Goal: Task Accomplishment & Management: Manage account settings

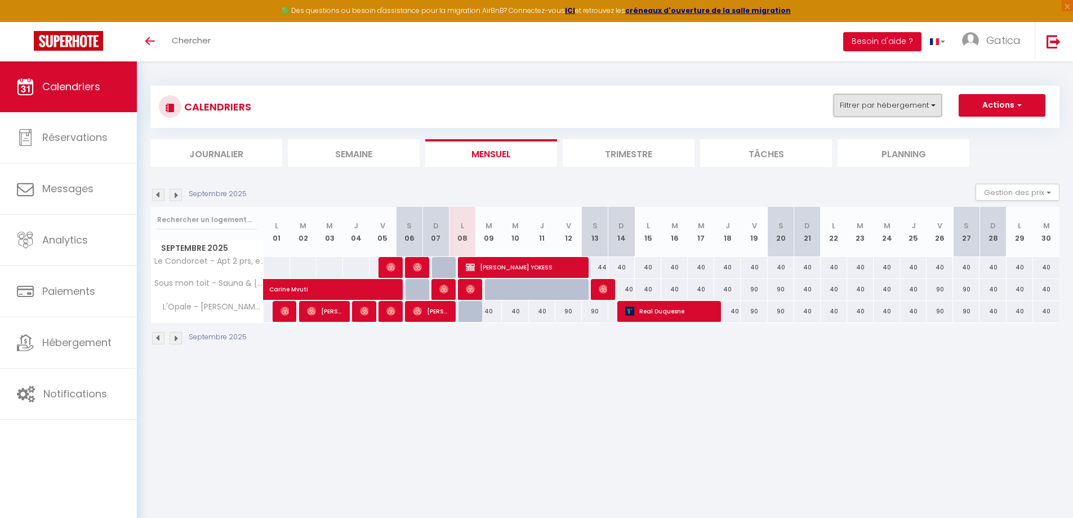
click at [911, 112] on button "Filtrer par hébergement" at bounding box center [887, 105] width 108 height 23
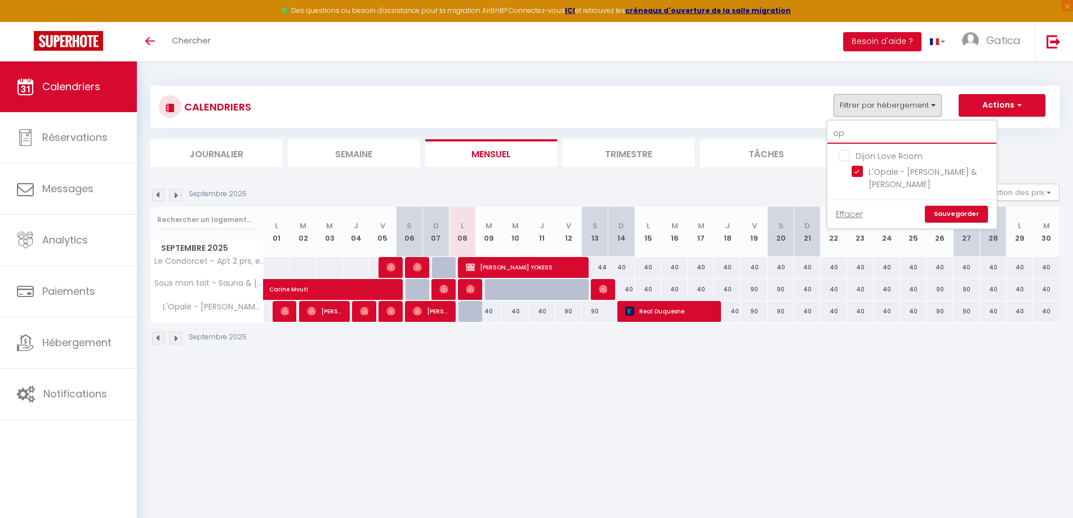
click at [859, 132] on input "op" at bounding box center [911, 133] width 169 height 20
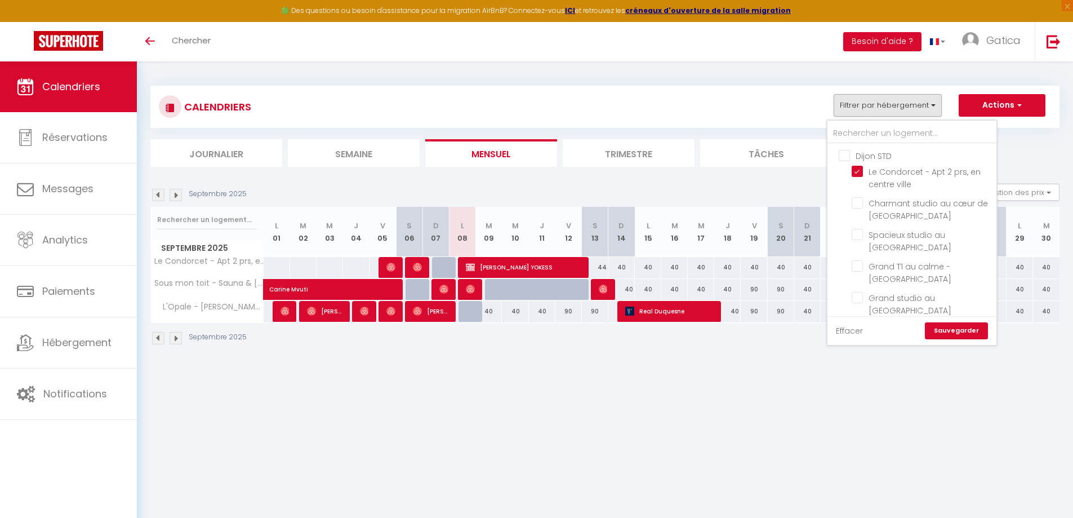
click at [857, 334] on link "Effacer" at bounding box center [849, 330] width 27 height 12
checkbox input "false"
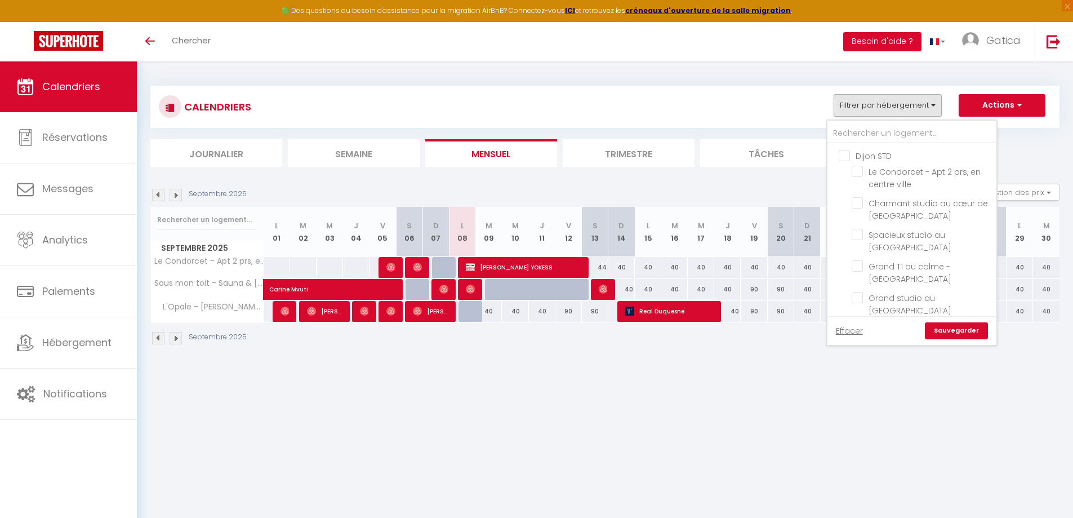
checkbox input "false"
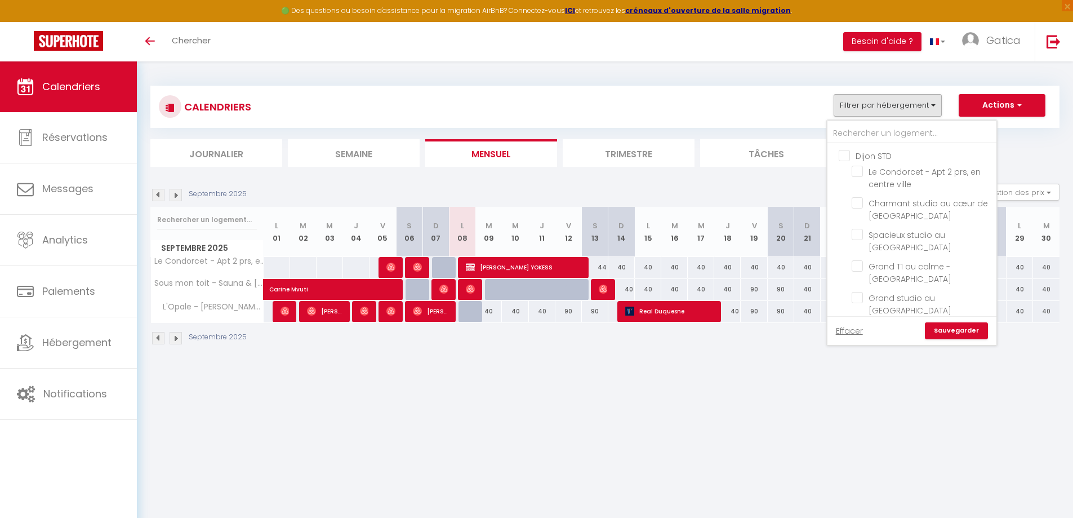
checkbox input "false"
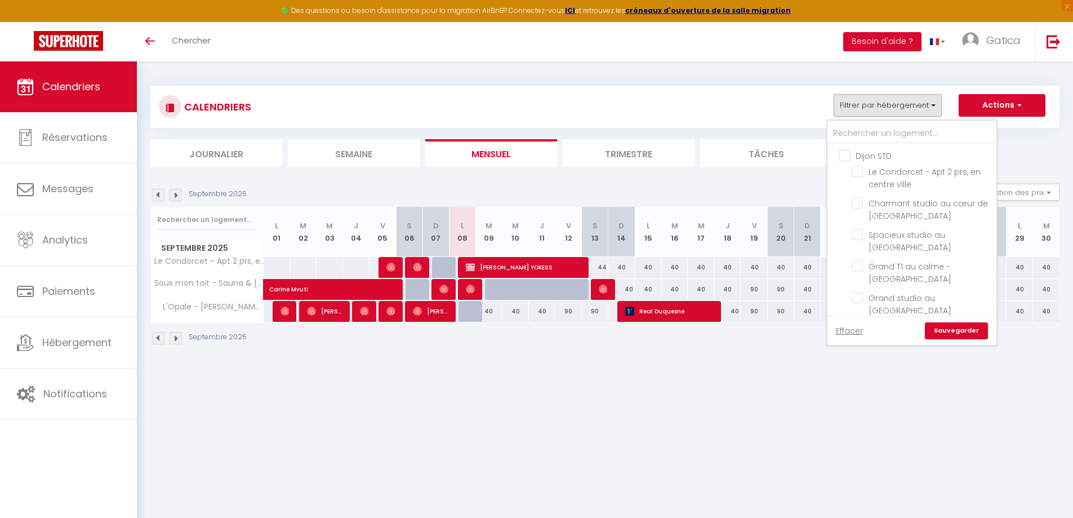
checkbox input "false"
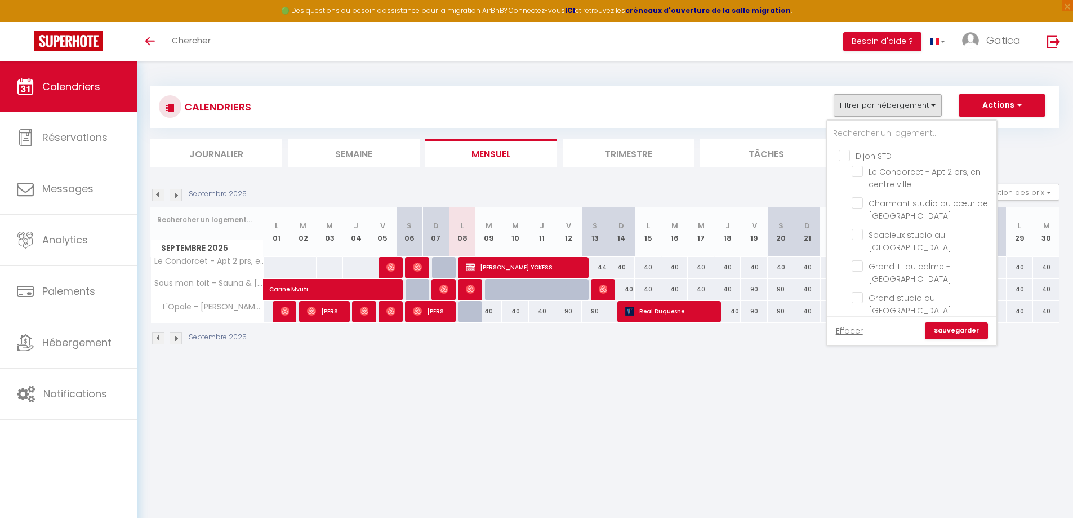
checkbox input "false"
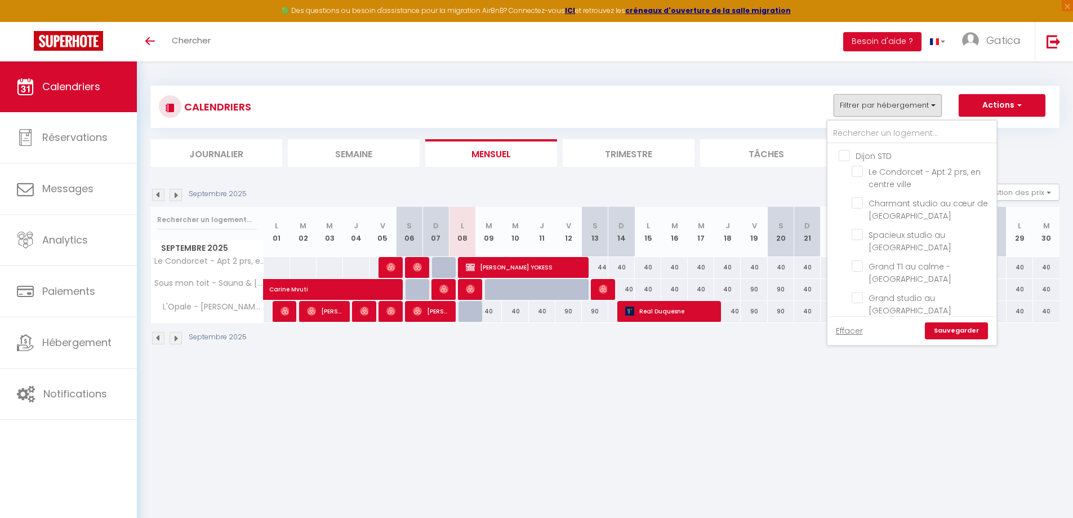
checkbox input "false"
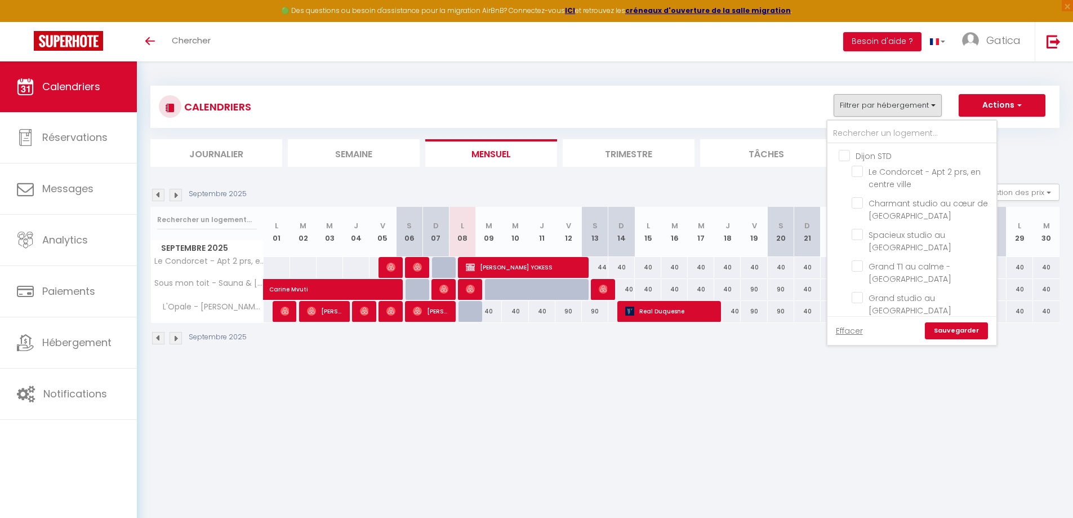
checkbox input "false"
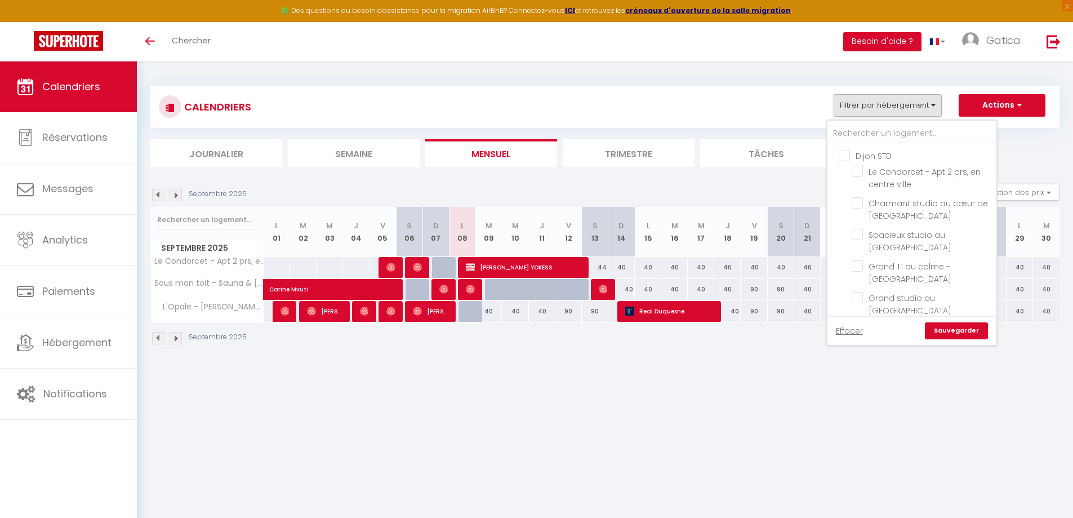
checkbox input "false"
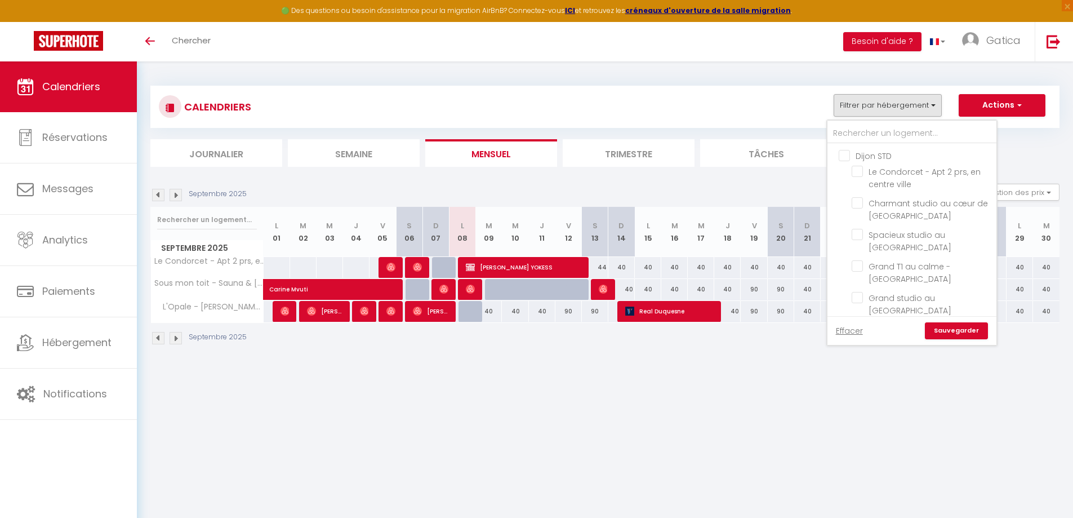
checkbox input "false"
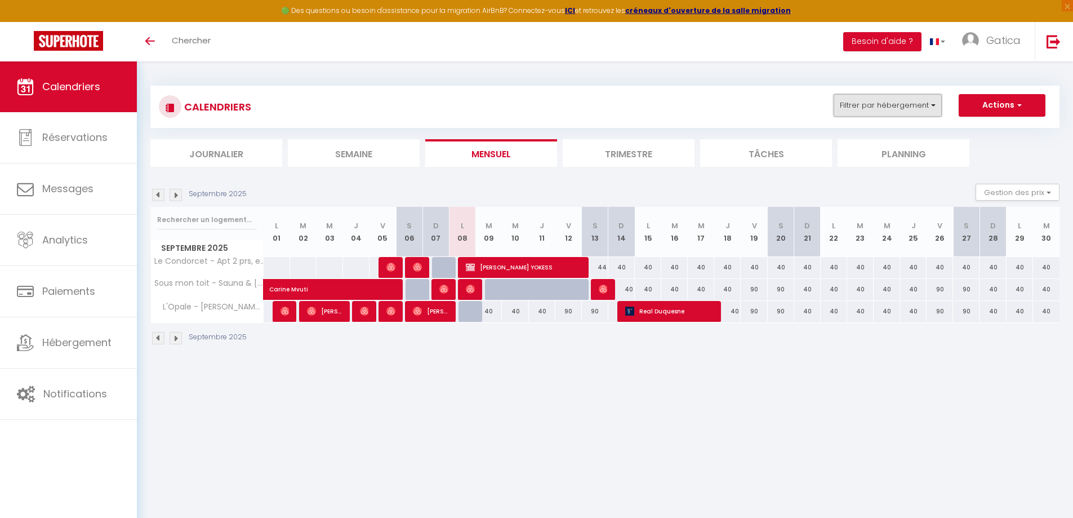
click at [888, 104] on button "Filtrer par hébergement" at bounding box center [887, 105] width 108 height 23
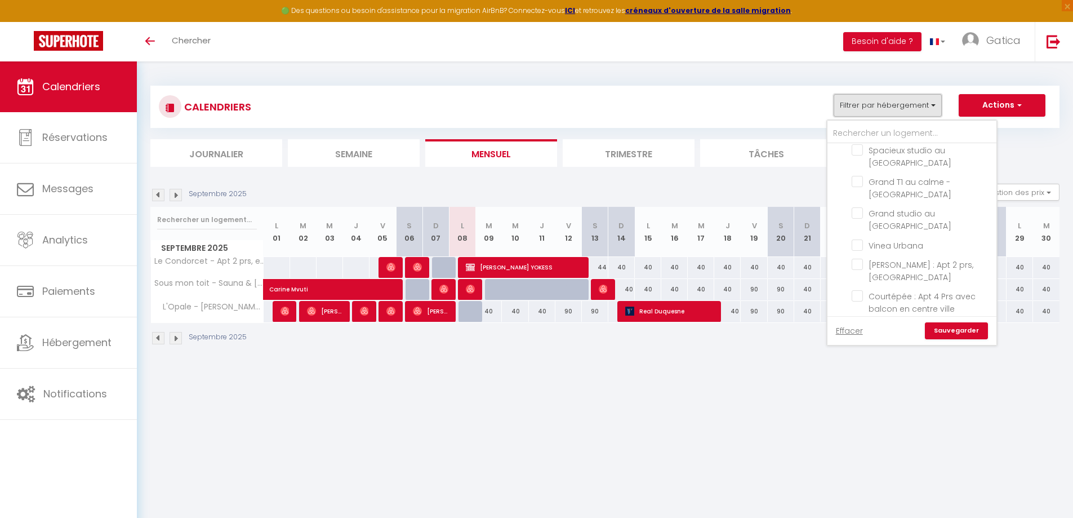
scroll to position [282, 0]
click at [853, 261] on input "[PERSON_NAME], charmant studio au centre-ville" at bounding box center [921, 256] width 141 height 11
checkbox input "true"
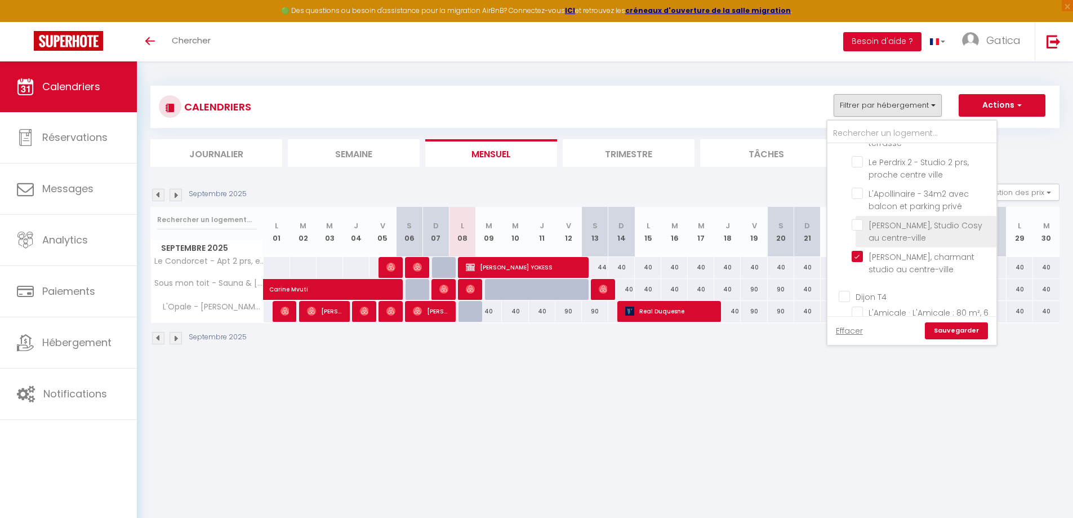
checkbox input "false"
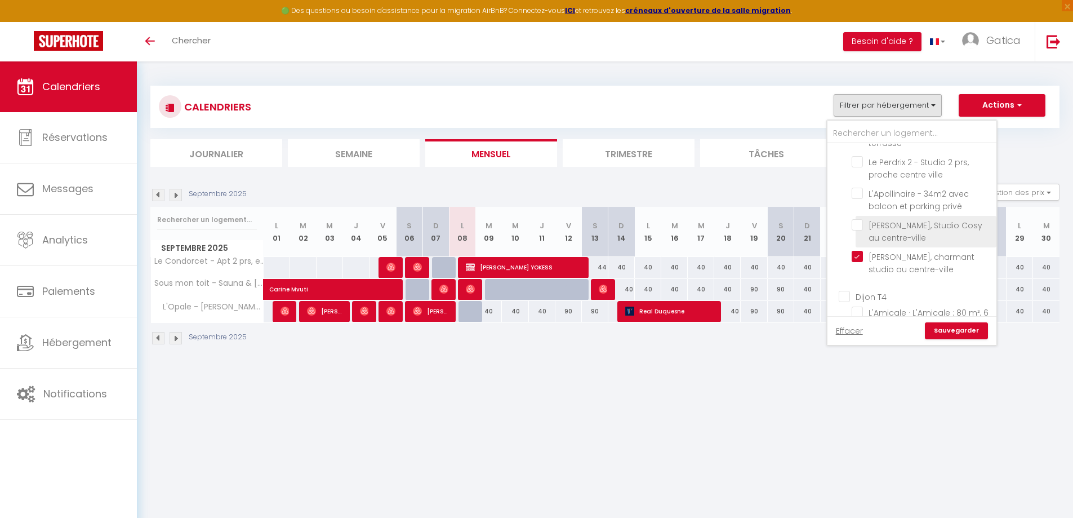
checkbox input "false"
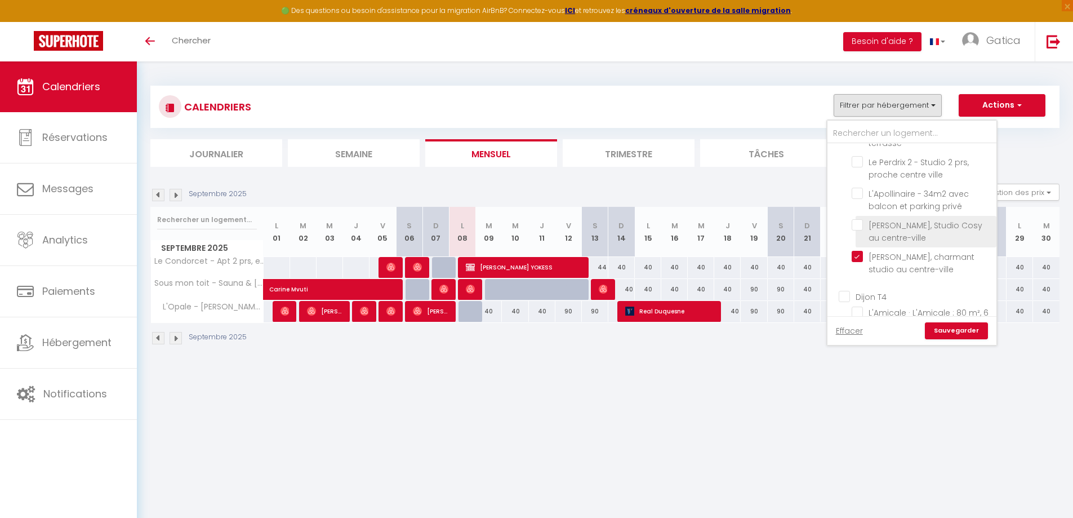
checkbox input "false"
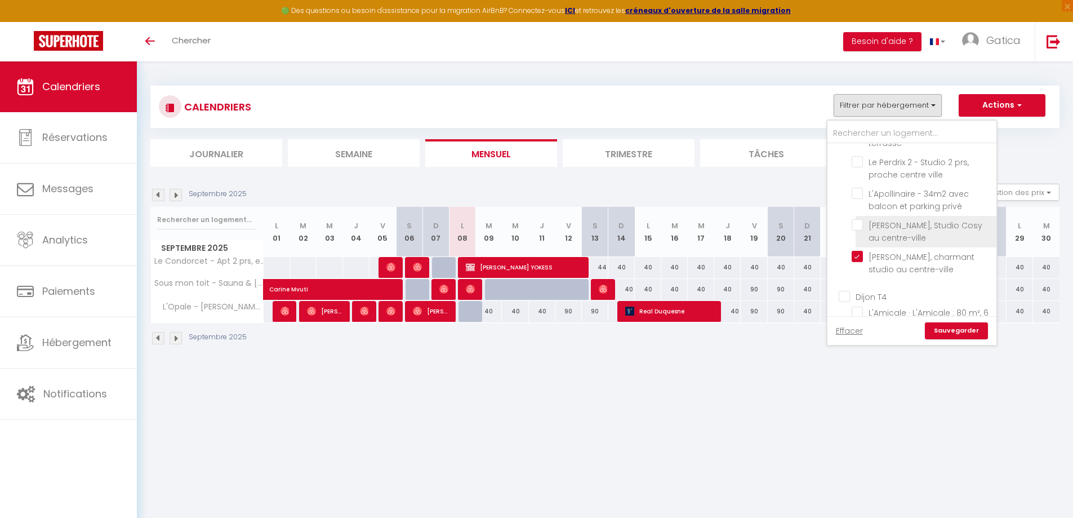
checkbox input "false"
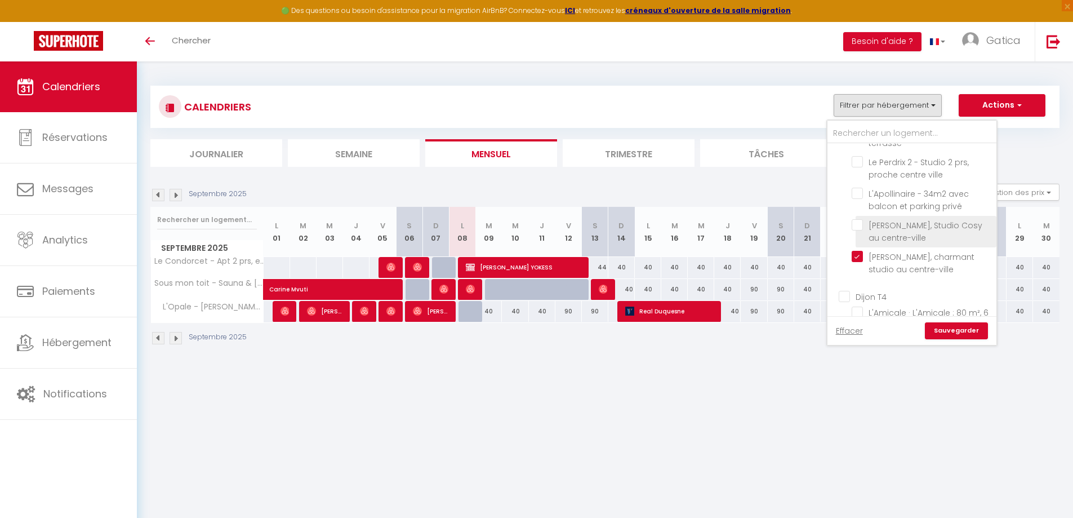
checkbox input "false"
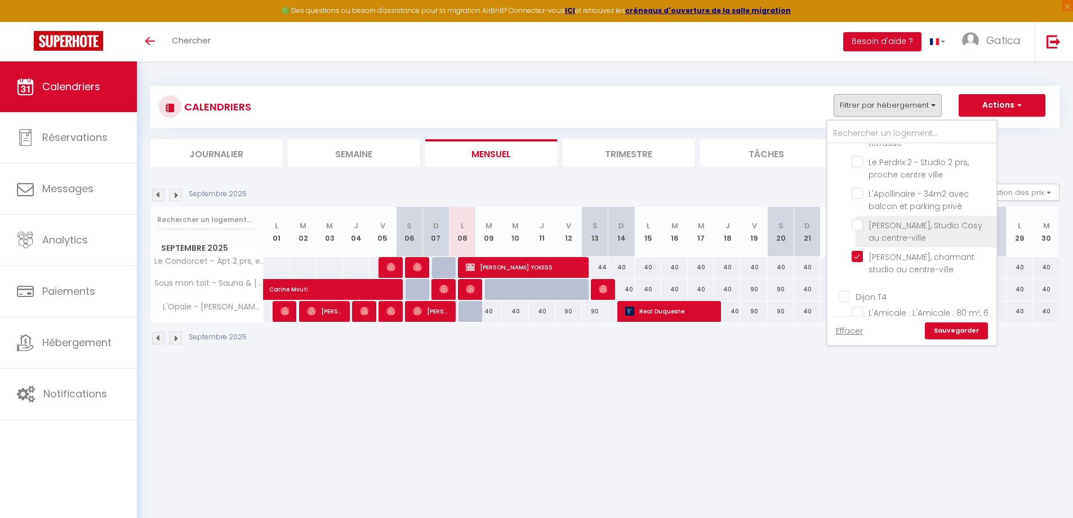
checkbox input "false"
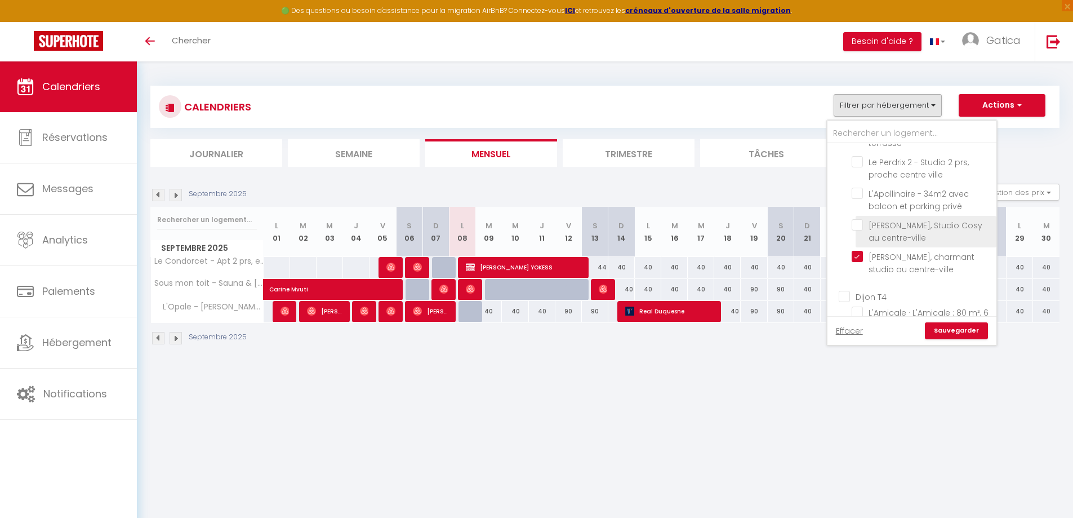
checkbox input "false"
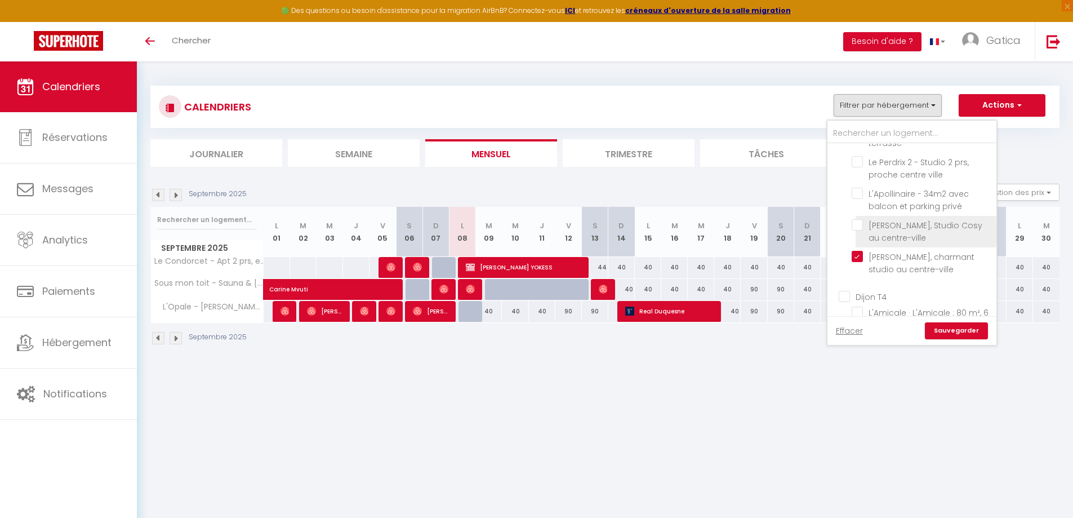
checkbox input "false"
click at [856, 221] on input "[PERSON_NAME], Studio Cosy au centre-ville" at bounding box center [921, 224] width 141 height 11
checkbox input "true"
checkbox input "false"
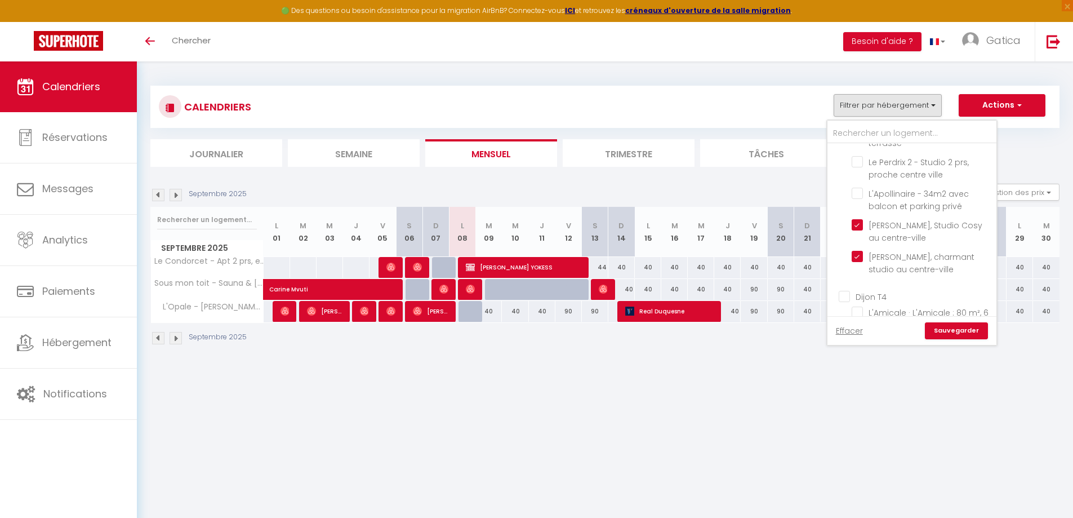
checkbox input "false"
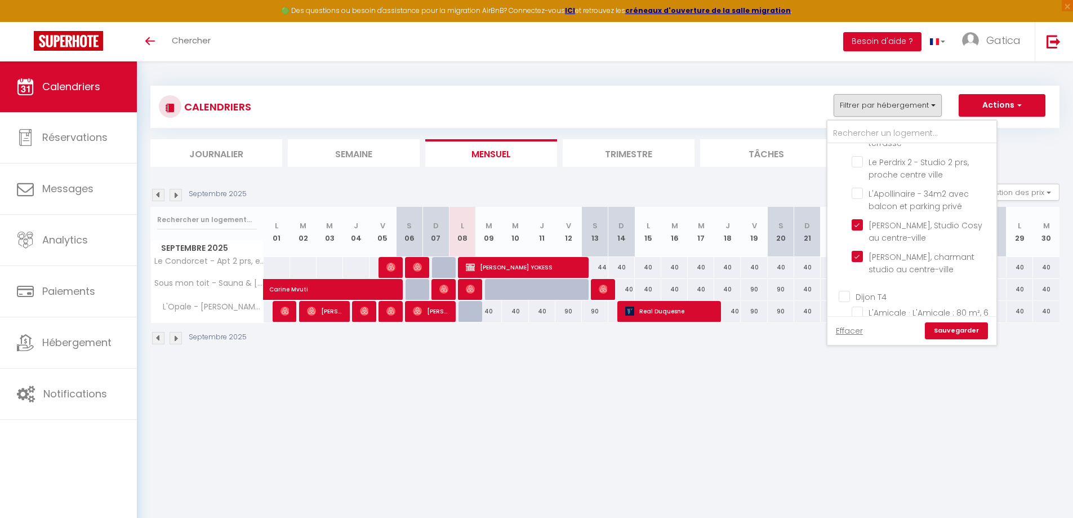
checkbox input "false"
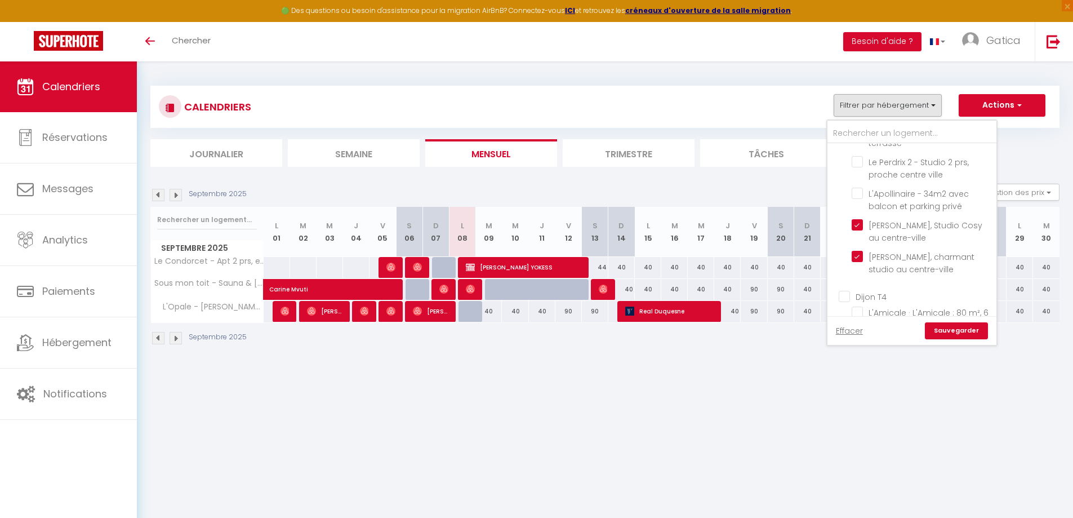
checkbox input "false"
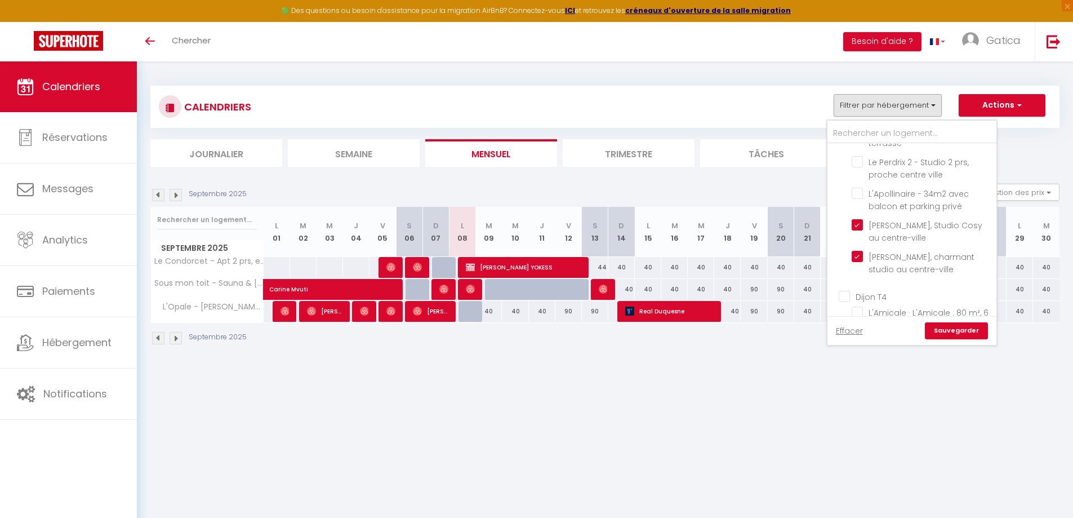
checkbox input "false"
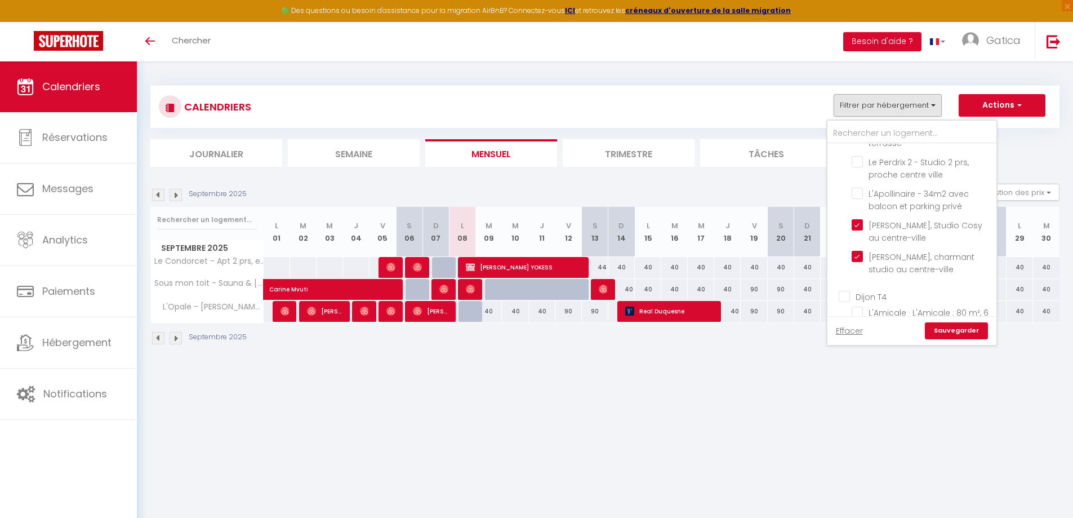
checkbox input "false"
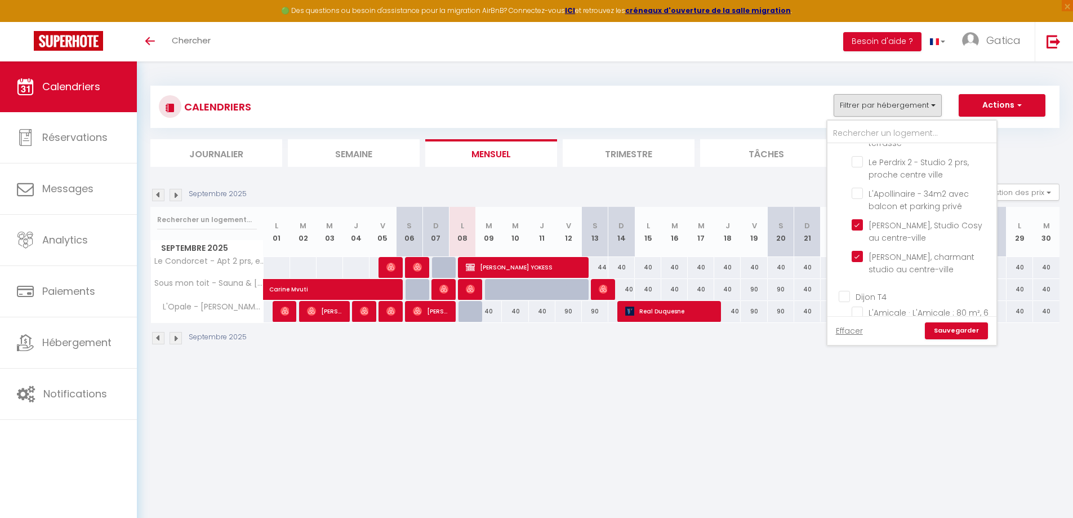
checkbox input "false"
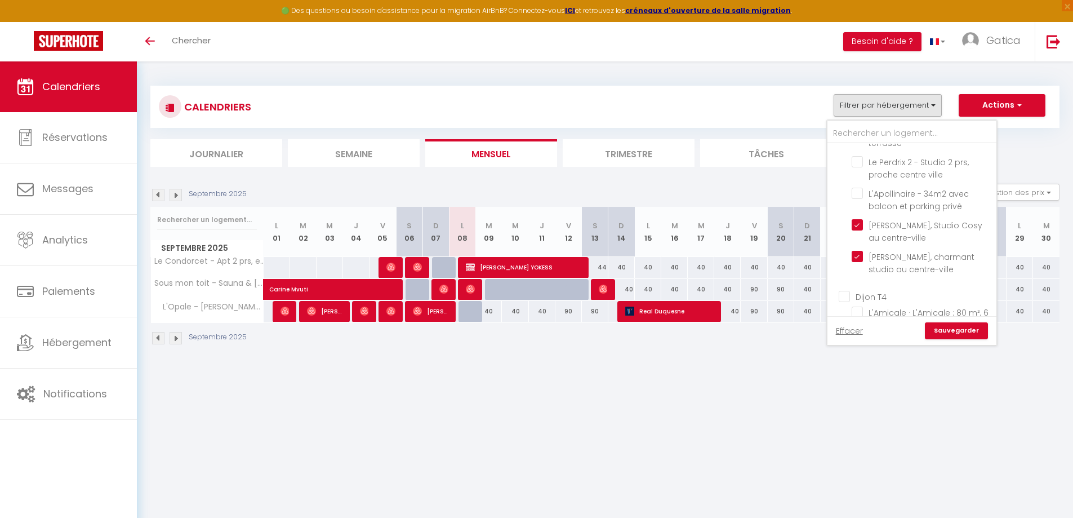
checkbox input "false"
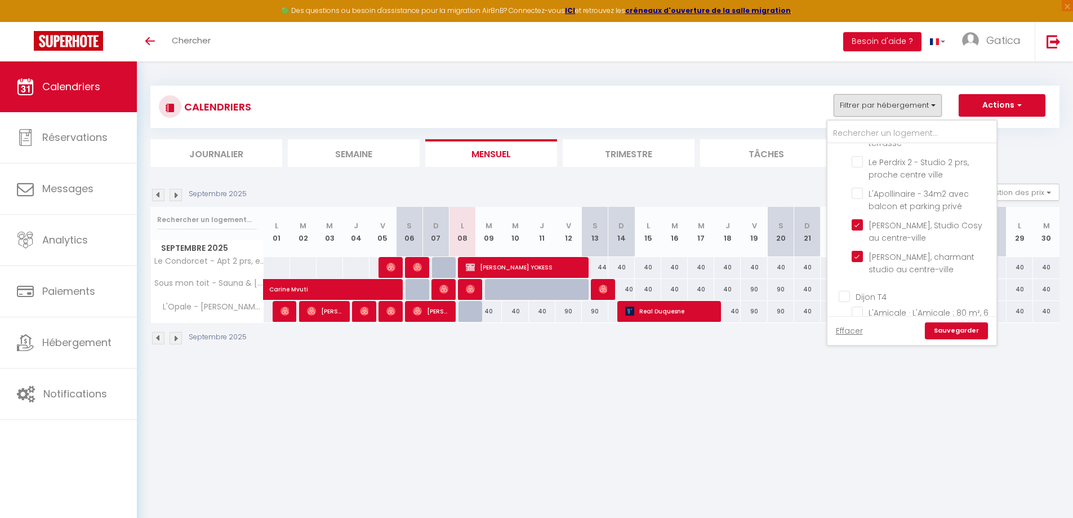
click at [954, 333] on link "Sauvegarder" at bounding box center [956, 330] width 63 height 17
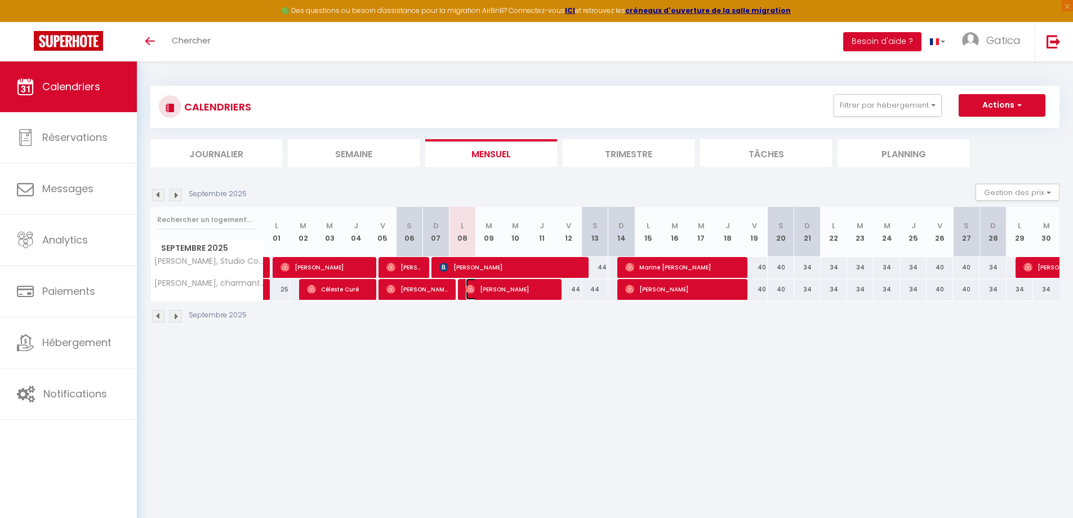
click at [490, 290] on span "[PERSON_NAME]" at bounding box center [510, 288] width 88 height 21
select select "OK"
select select "0"
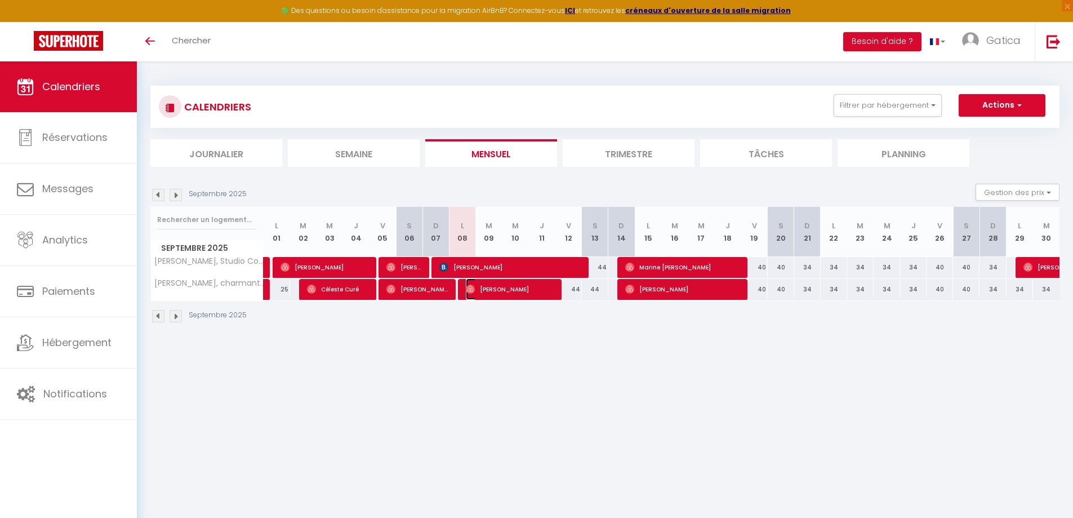
select select "1"
select select
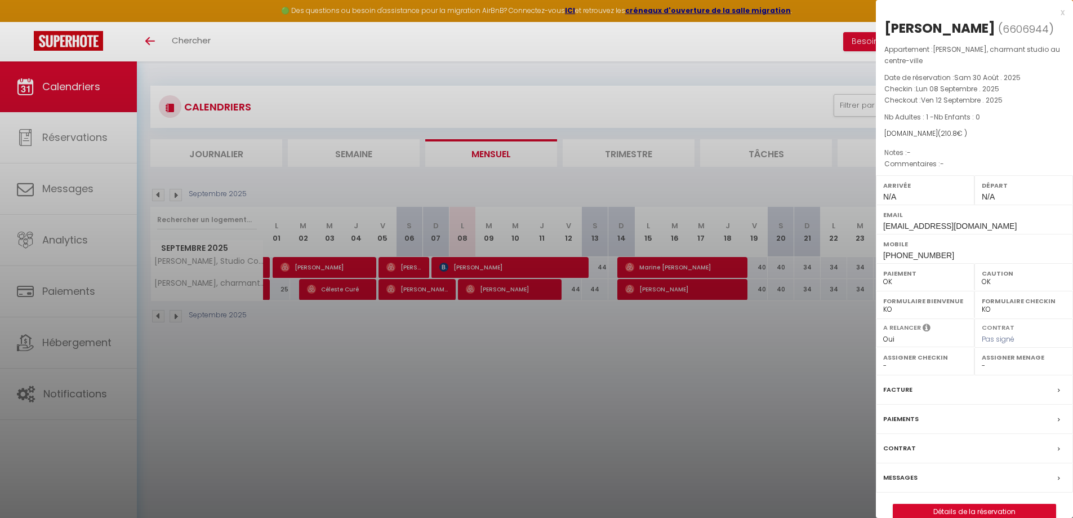
click at [493, 263] on div at bounding box center [536, 259] width 1073 height 518
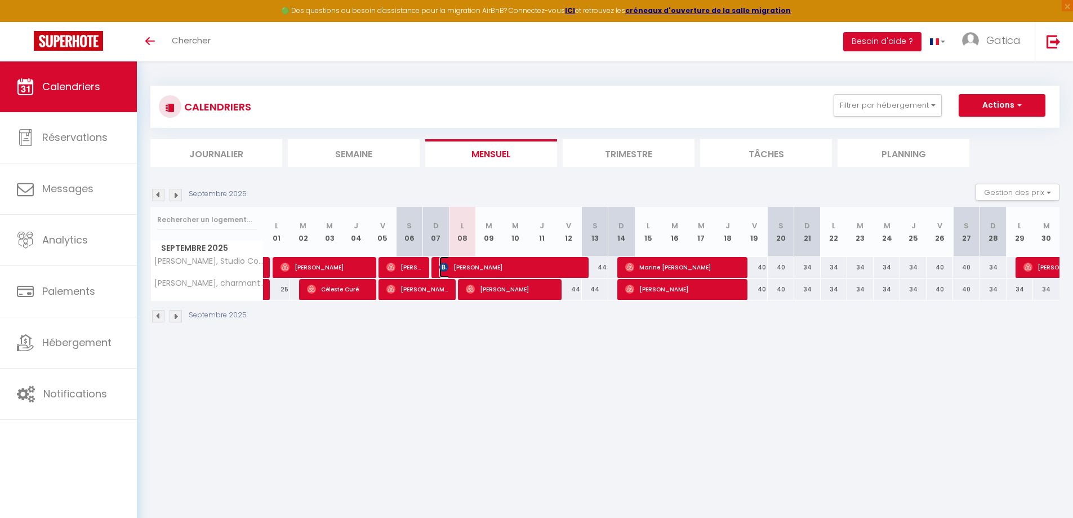
click at [493, 264] on span "[PERSON_NAME]" at bounding box center [509, 266] width 141 height 21
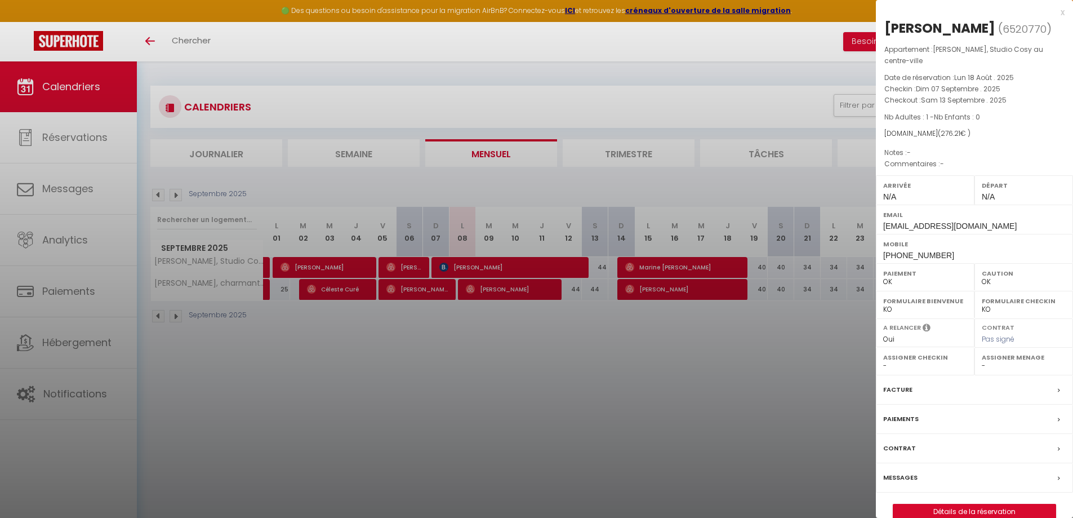
click at [644, 269] on div at bounding box center [536, 259] width 1073 height 518
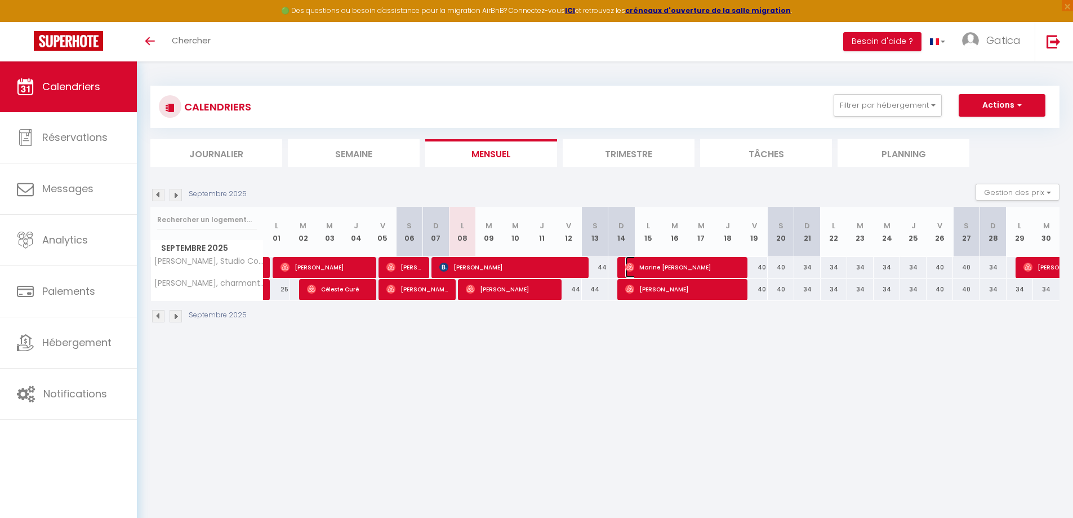
click at [646, 264] on span "[PERSON_NAME]" at bounding box center [682, 266] width 115 height 21
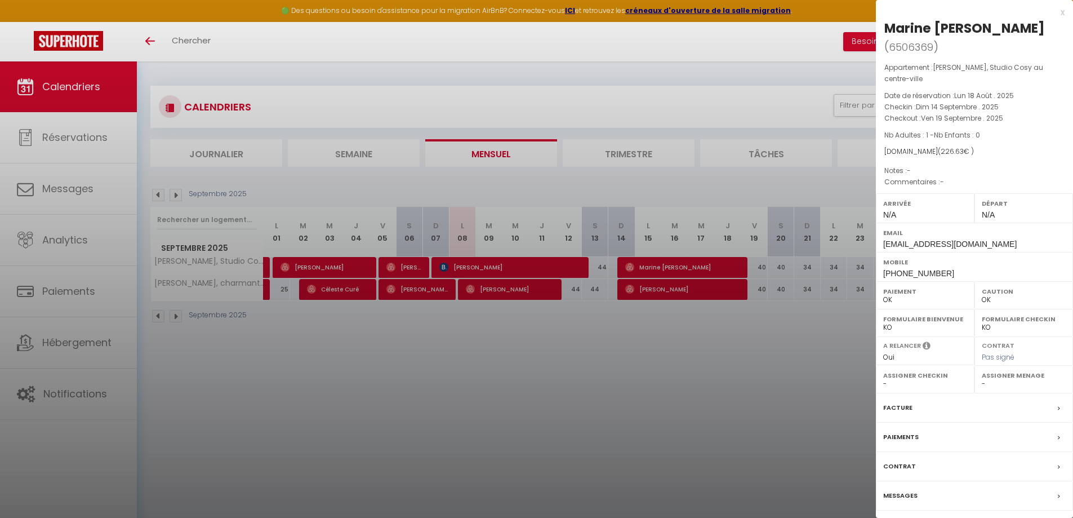
drag, startPoint x: 662, startPoint y: 297, endPoint x: 669, endPoint y: 283, distance: 16.1
click at [662, 297] on div at bounding box center [536, 259] width 1073 height 518
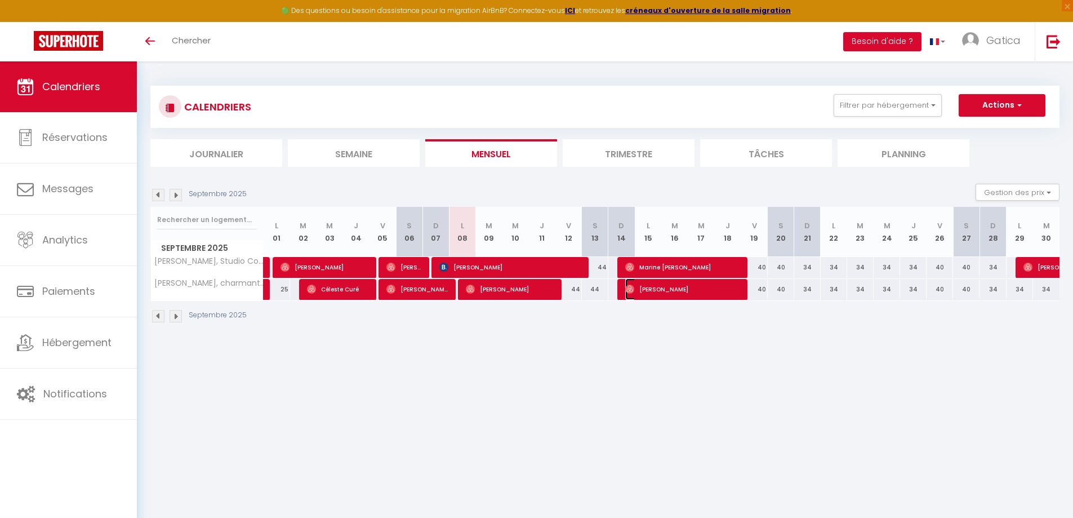
click at [670, 286] on span "[PERSON_NAME]" at bounding box center [682, 288] width 115 height 21
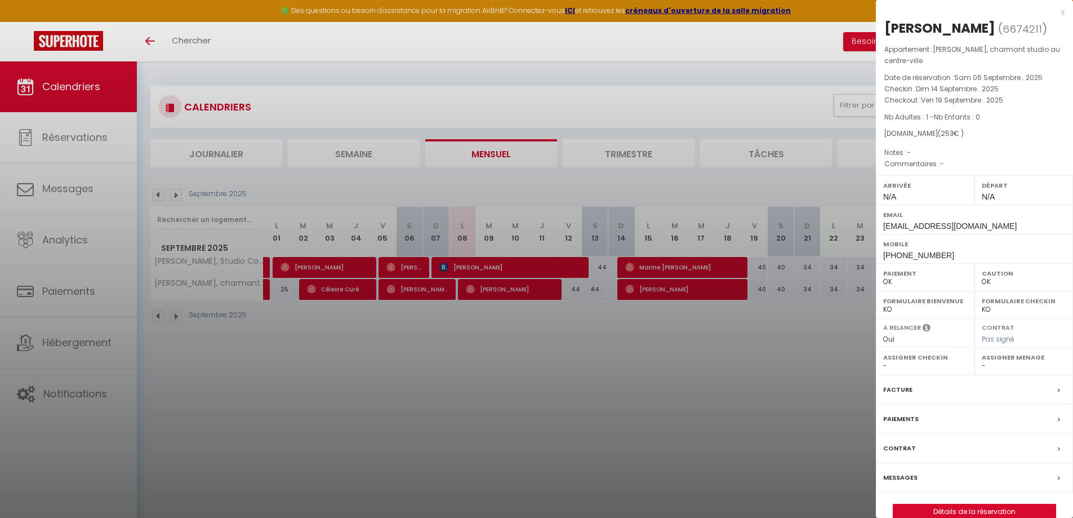
click at [799, 359] on div at bounding box center [536, 259] width 1073 height 518
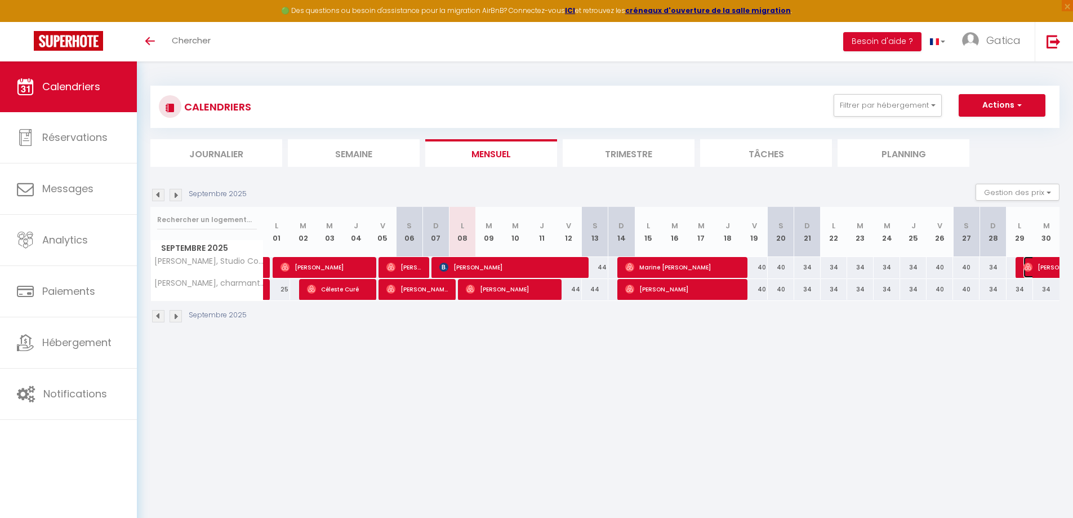
click at [1034, 266] on span "[PERSON_NAME]" at bounding box center [1075, 266] width 104 height 21
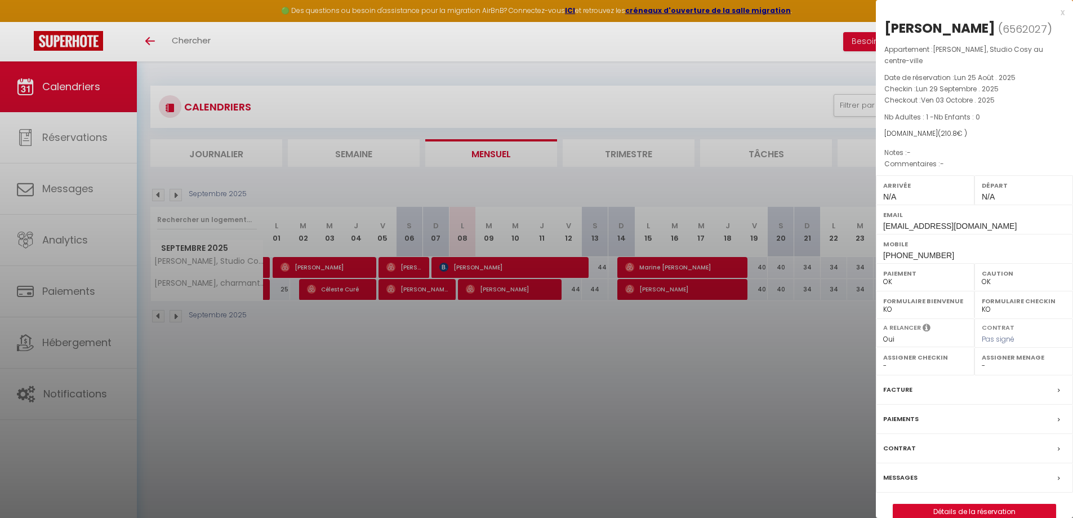
click at [902, 483] on label "Messages" at bounding box center [900, 477] width 34 height 12
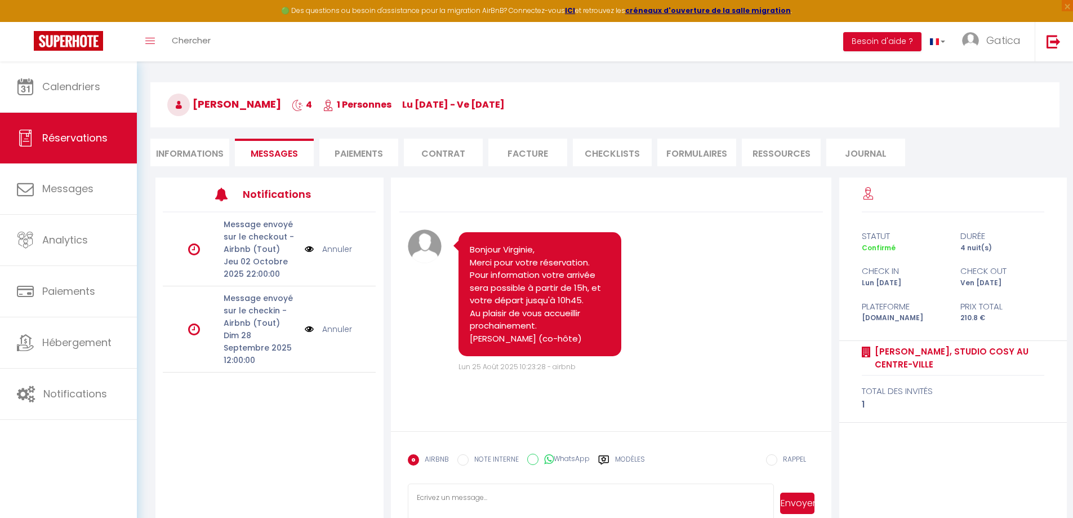
scroll to position [5, 0]
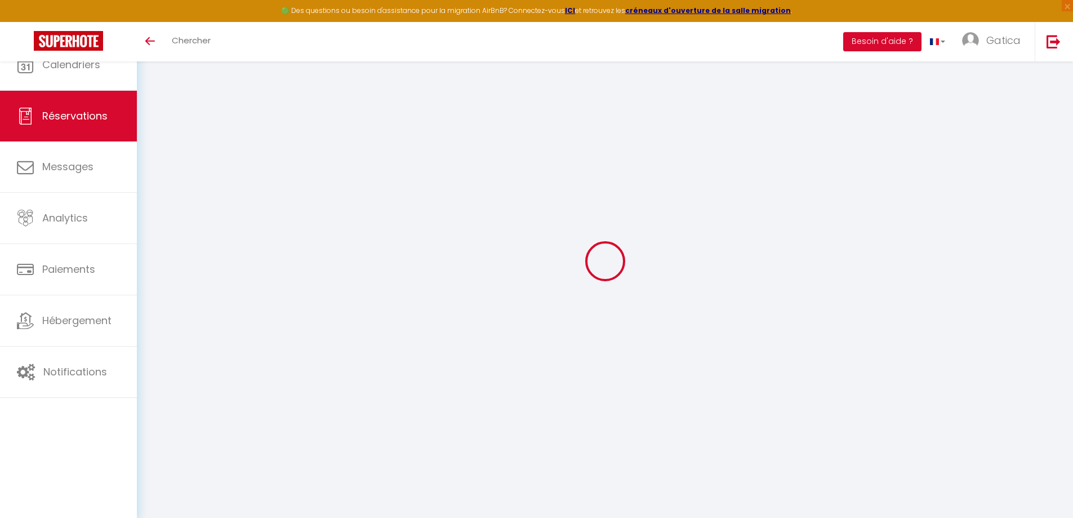
select select
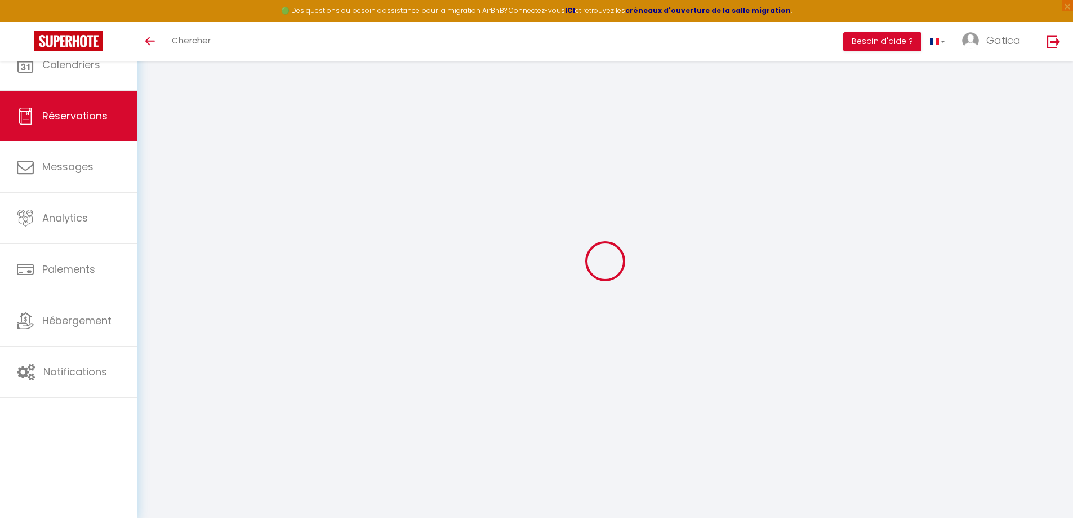
type input "[PERSON_NAME]"
type input "Gayard"
type input "[EMAIL_ADDRESS][DOMAIN_NAME]"
type input "[PHONE_NUMBER]"
select select
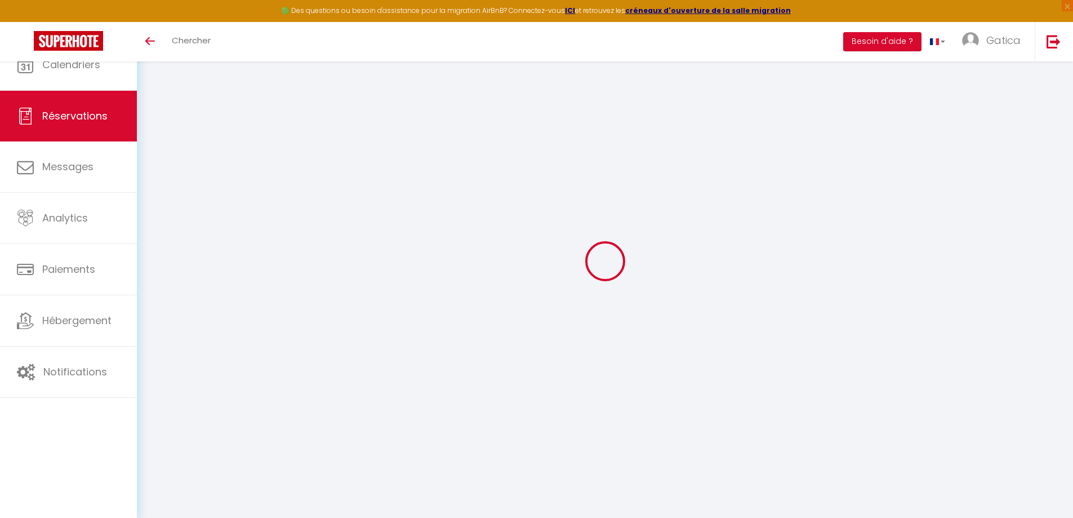
type input "36.36"
select select "75589"
select select "1"
select select
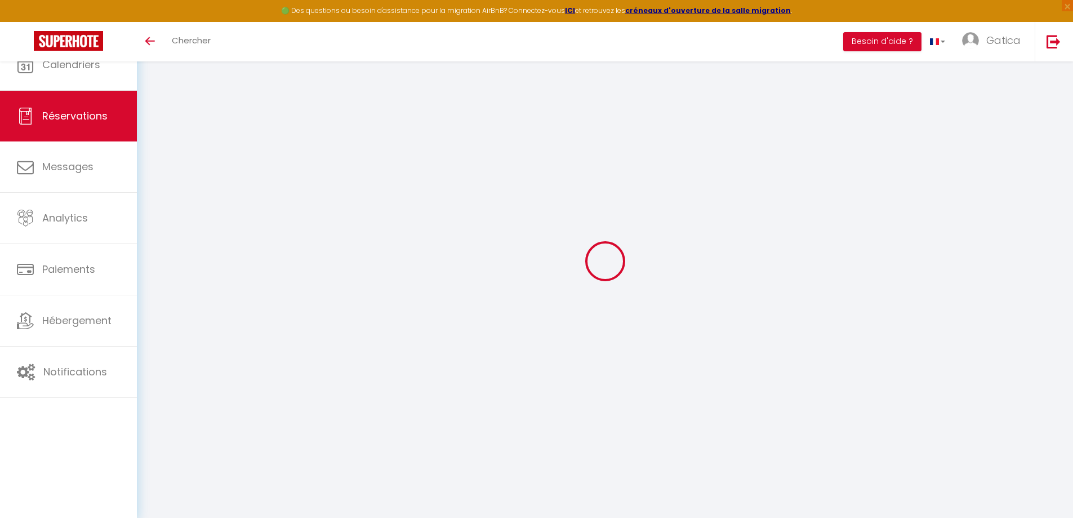
type input "1"
select select "12"
select select
type input "160"
checkbox input "false"
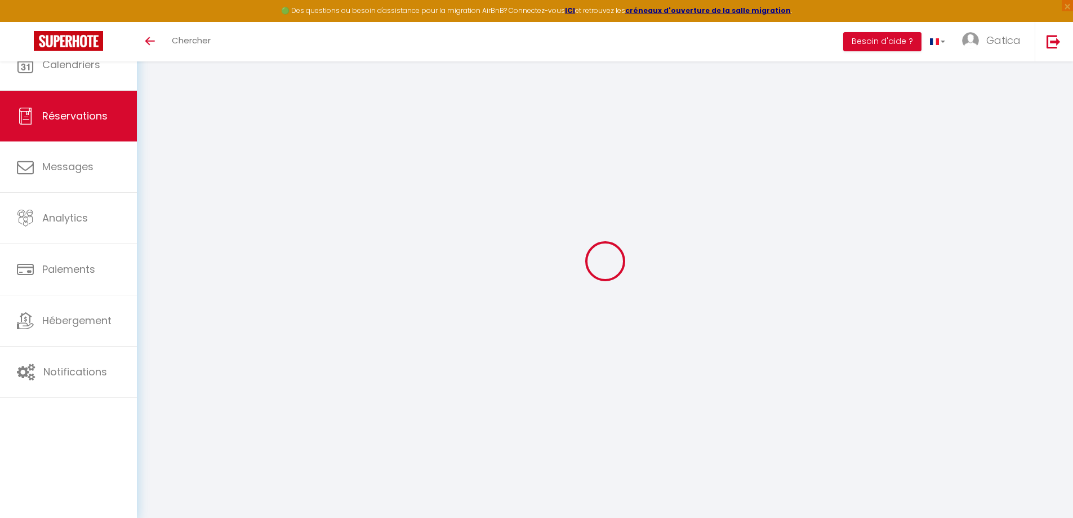
type input "0"
select select "1"
type input "0"
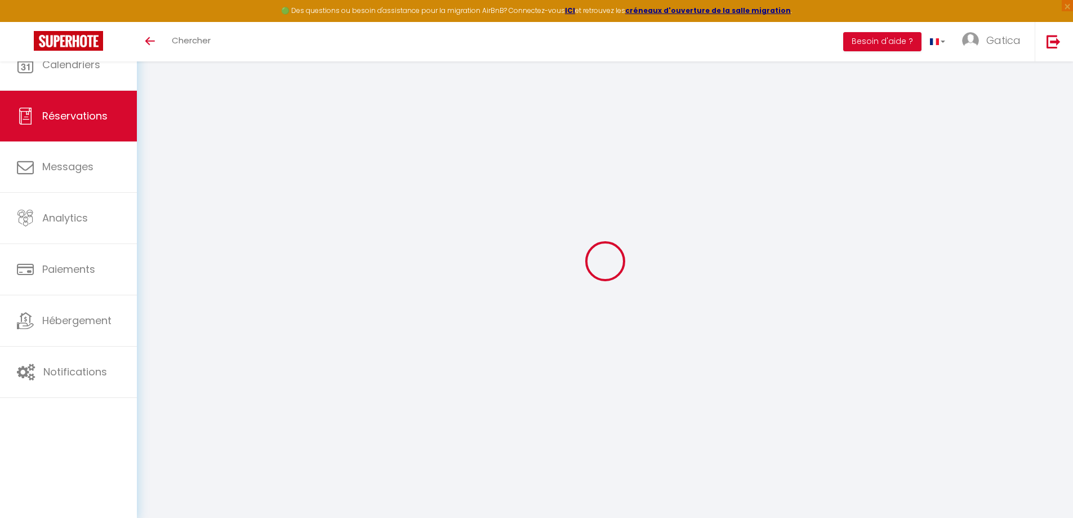
select select
select select "15"
checkbox input "false"
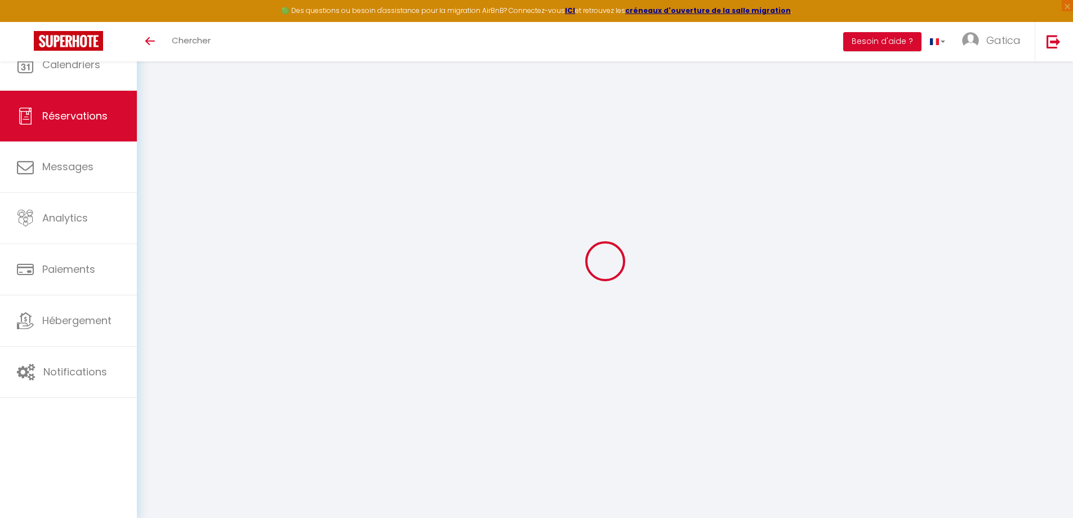
select select
checkbox input "false"
select select
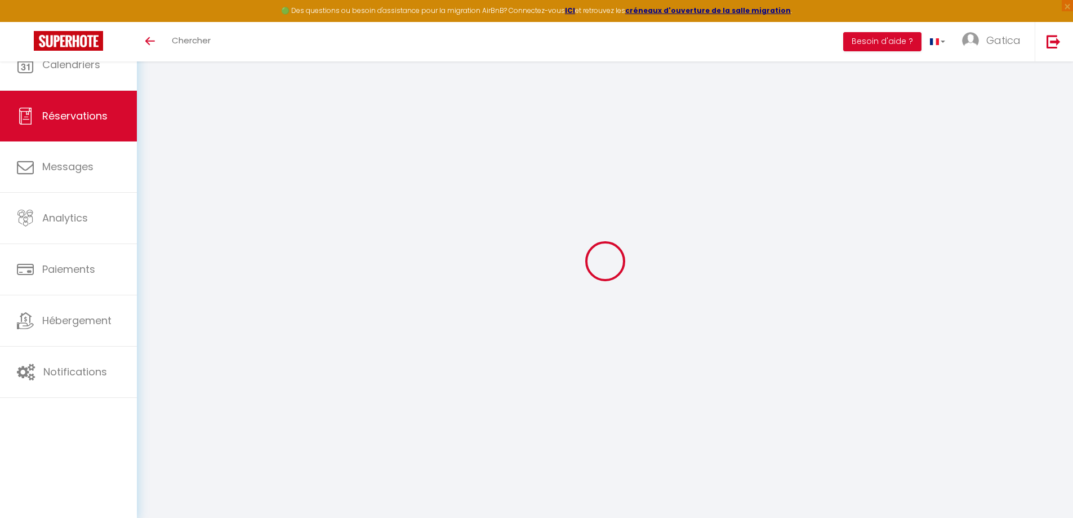
select select
checkbox input "false"
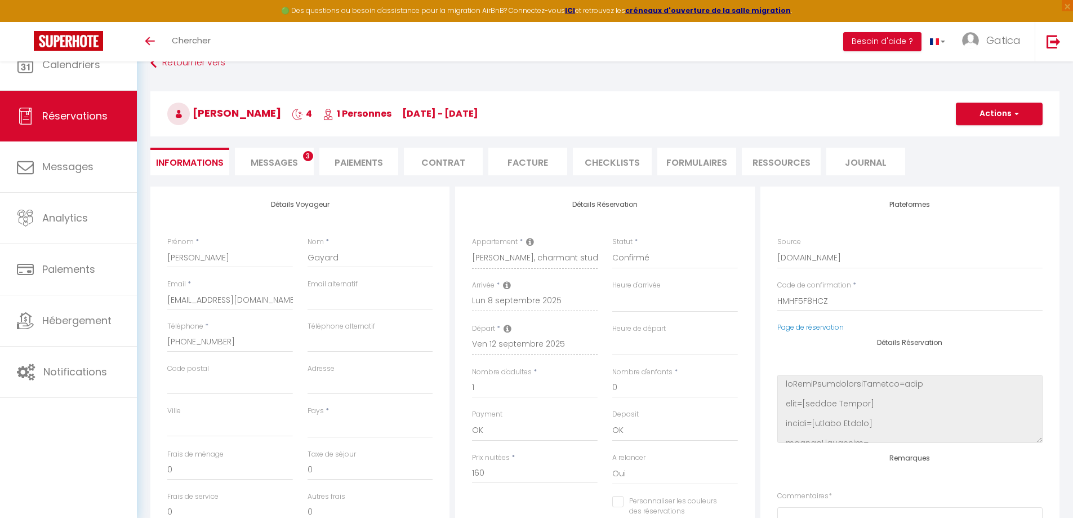
select select
type input "42"
type input "8.8"
select select
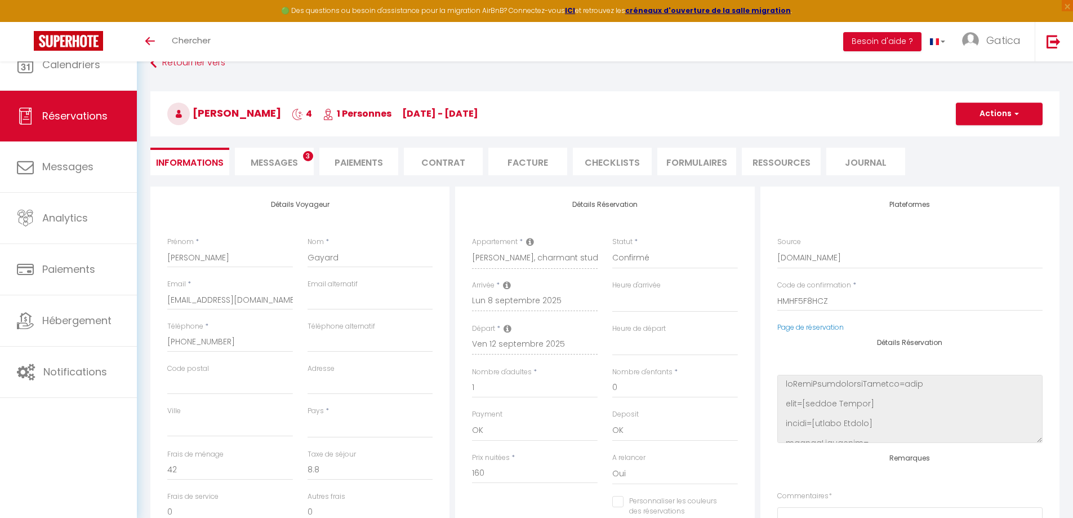
checkbox input "false"
select select
checkbox input "false"
select select
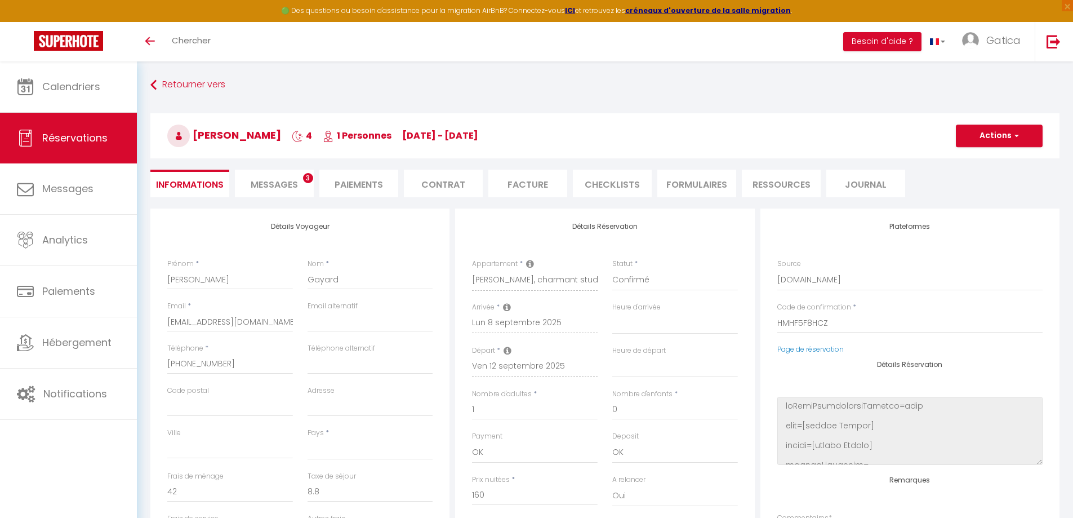
click at [287, 188] on span "Messages" at bounding box center [274, 184] width 47 height 13
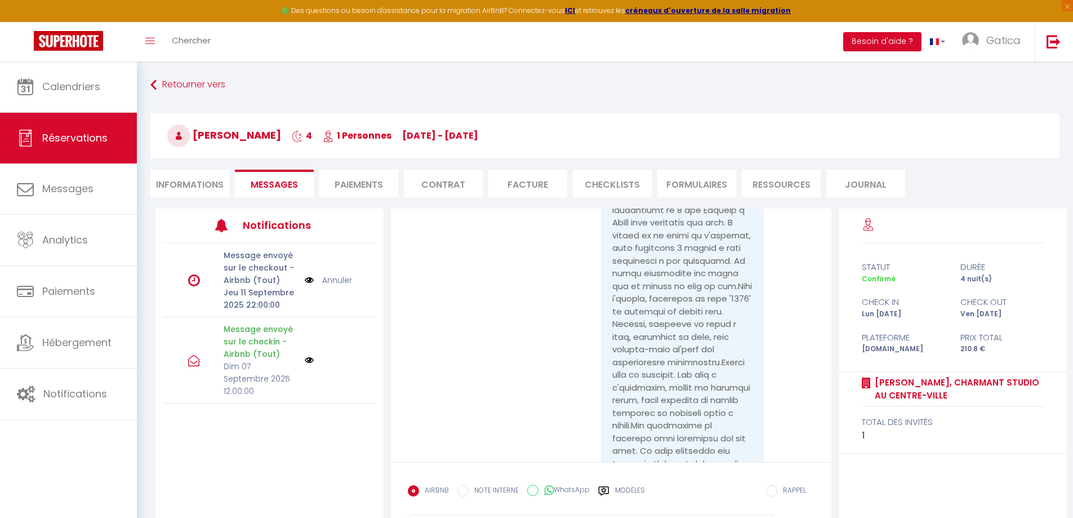
scroll to position [2301, 0]
click at [872, 182] on li "Journal" at bounding box center [865, 184] width 79 height 28
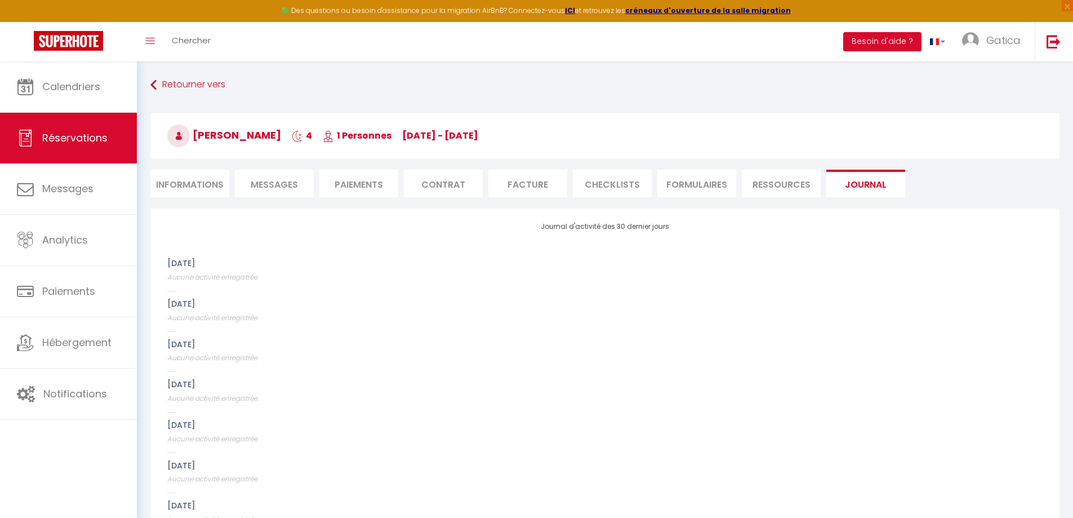
click at [266, 184] on span "Messages" at bounding box center [274, 184] width 47 height 13
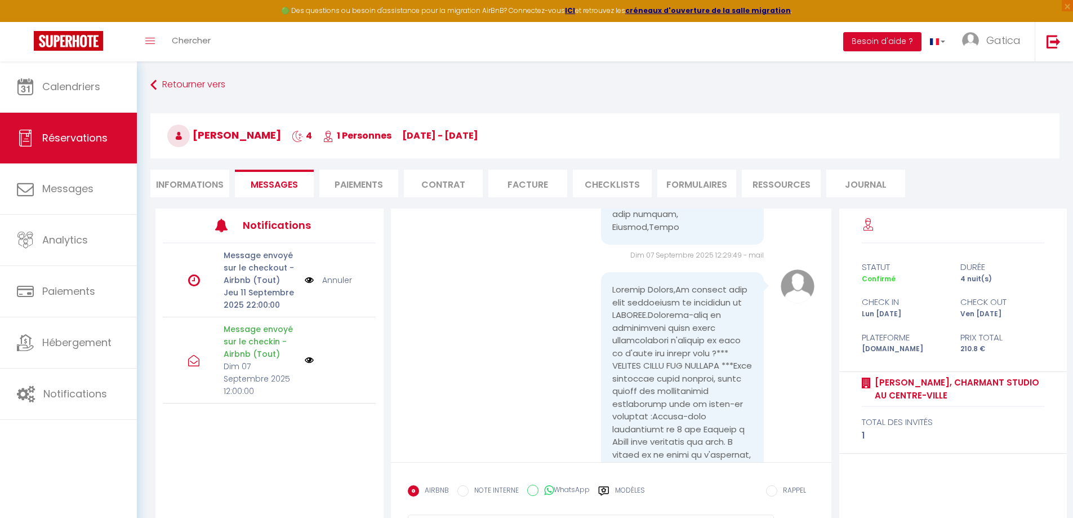
scroll to position [2019, 0]
click at [867, 182] on li "Journal" at bounding box center [865, 184] width 79 height 28
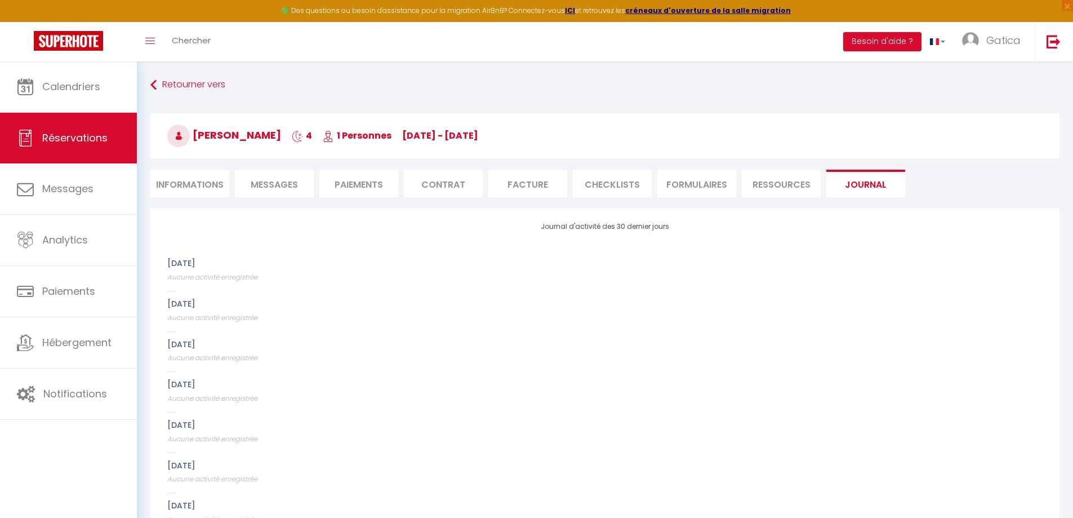
click at [287, 185] on span "Messages" at bounding box center [274, 184] width 47 height 13
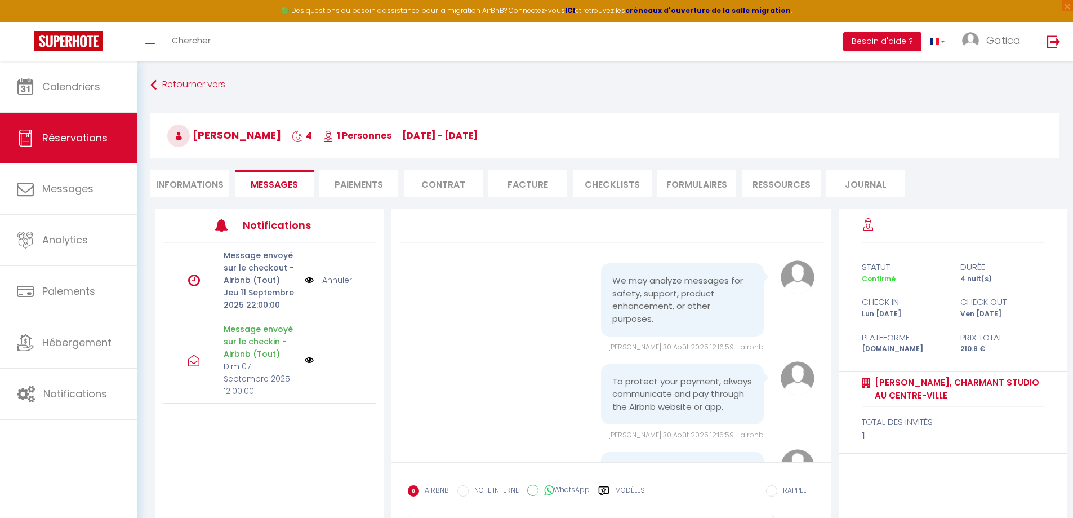
click at [853, 190] on li "Journal" at bounding box center [865, 184] width 79 height 28
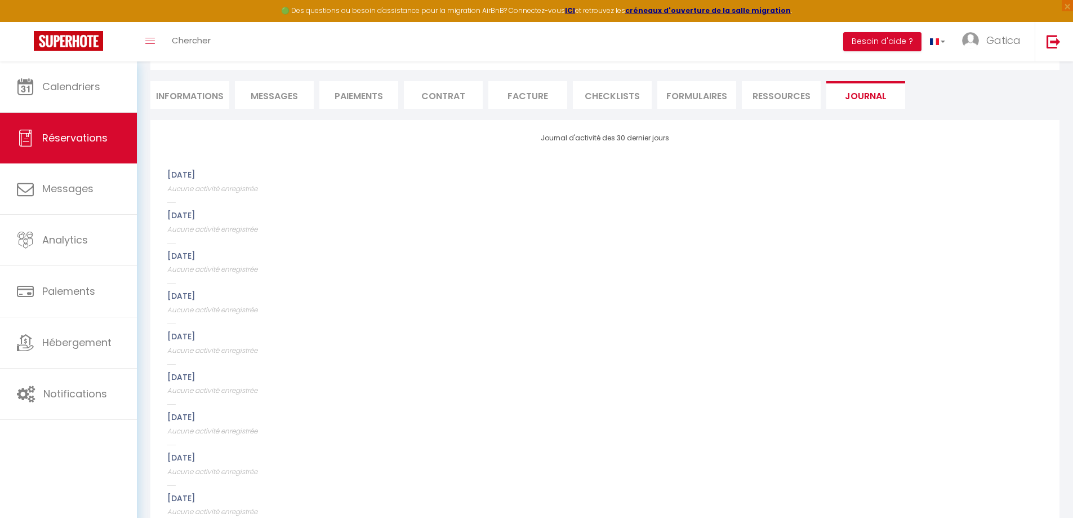
scroll to position [87, 0]
click at [690, 105] on li "FORMULAIRES" at bounding box center [696, 97] width 79 height 28
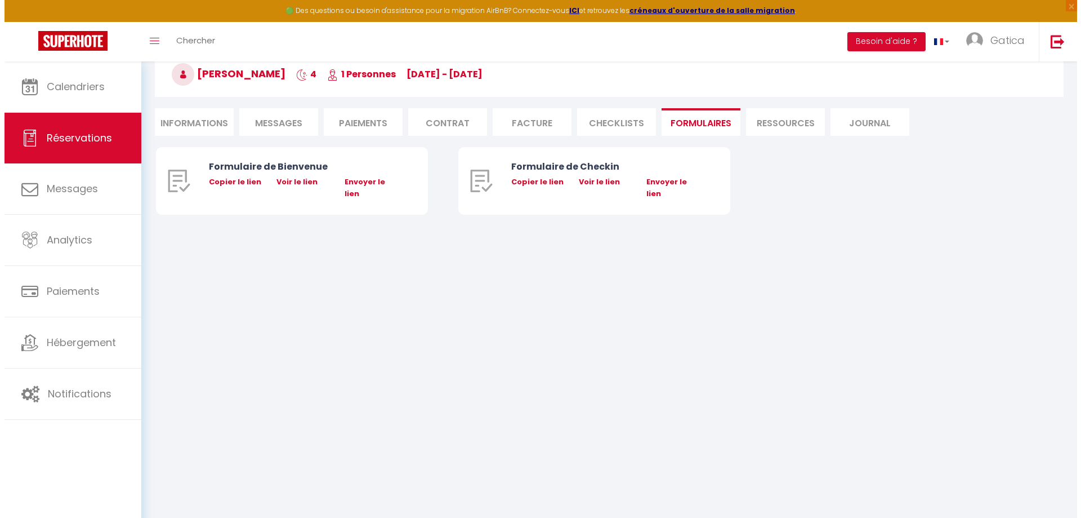
scroll to position [61, 0]
click at [529, 128] on li "Facture" at bounding box center [527, 122] width 79 height 28
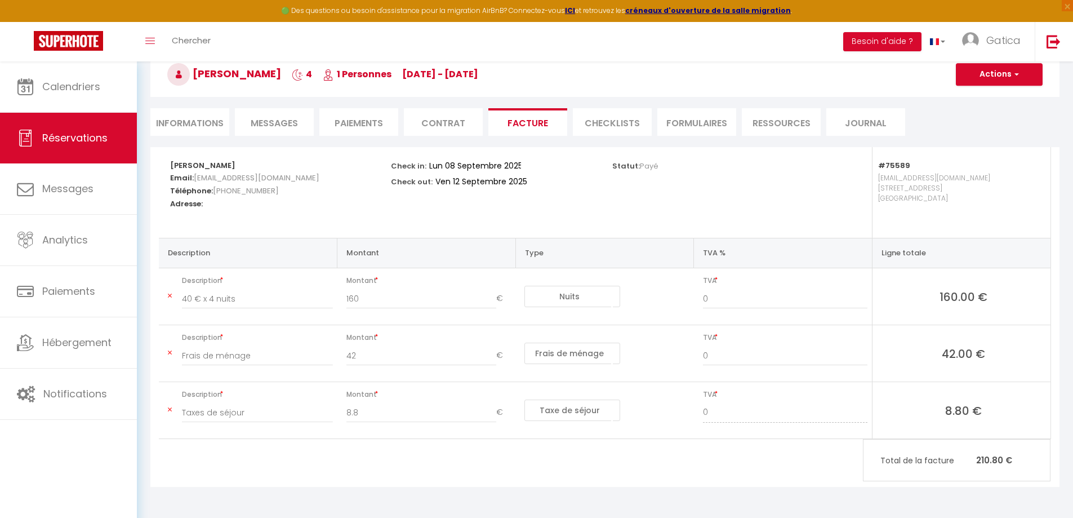
click at [358, 126] on li "Paiements" at bounding box center [358, 122] width 79 height 28
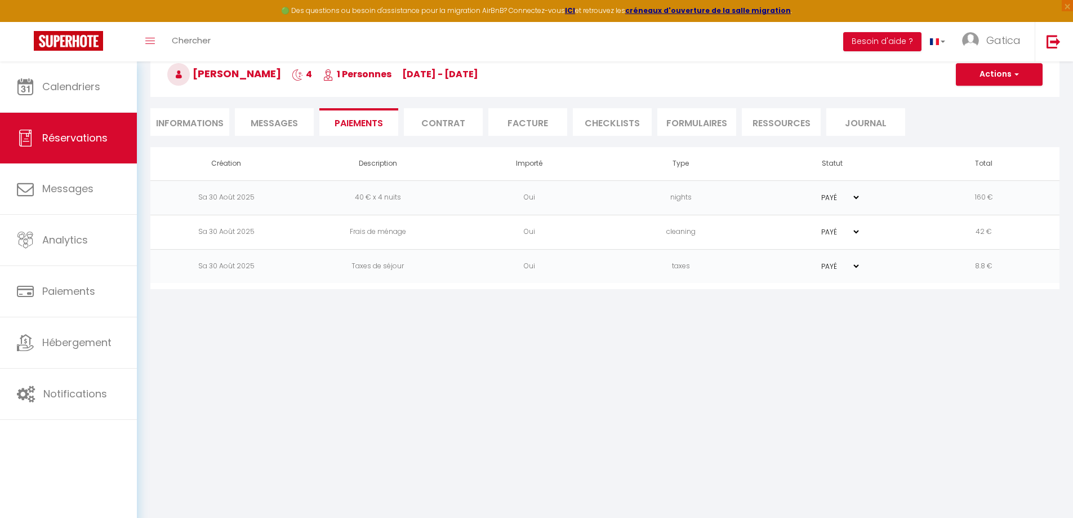
click at [273, 126] on span "Messages" at bounding box center [274, 123] width 47 height 13
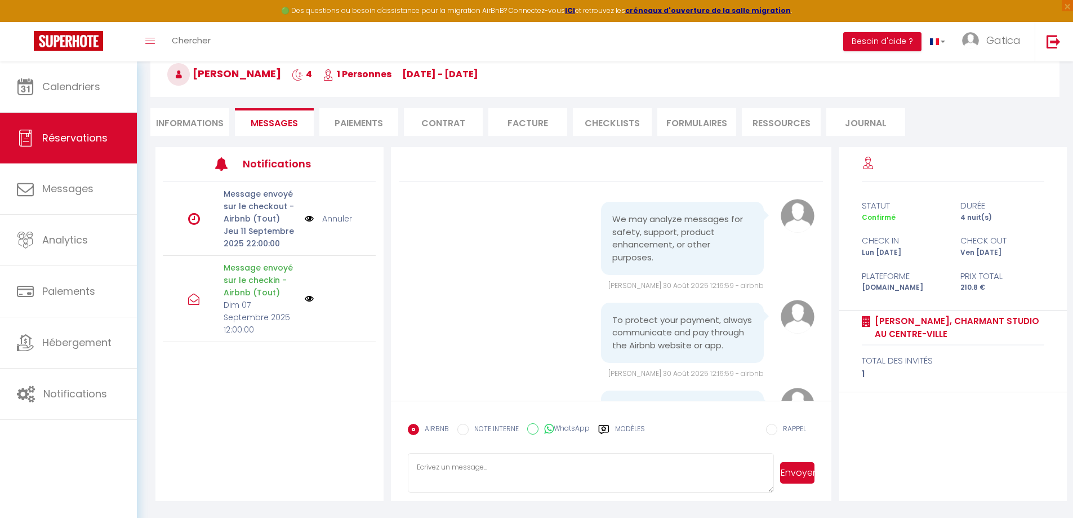
click at [309, 294] on img at bounding box center [309, 298] width 9 height 9
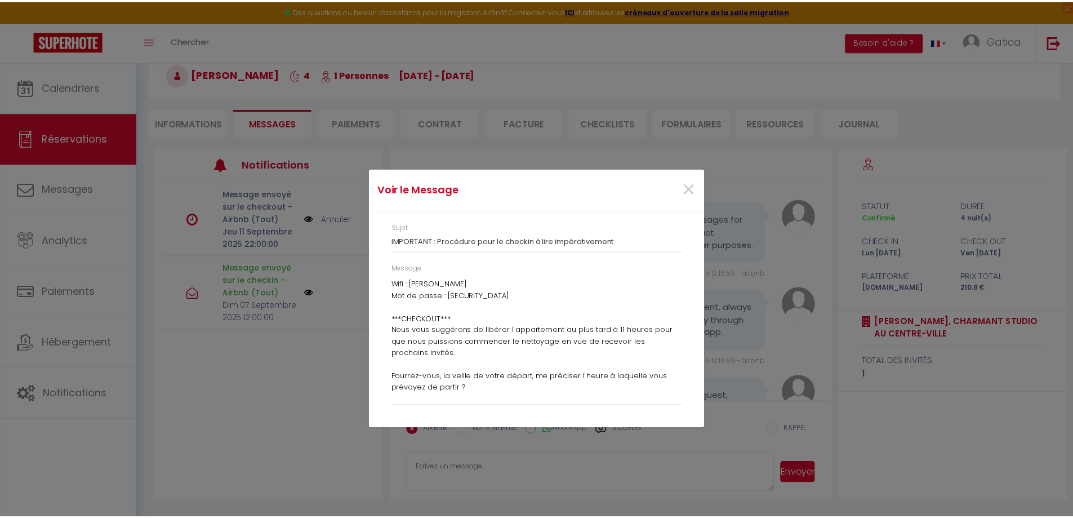
scroll to position [400, 0]
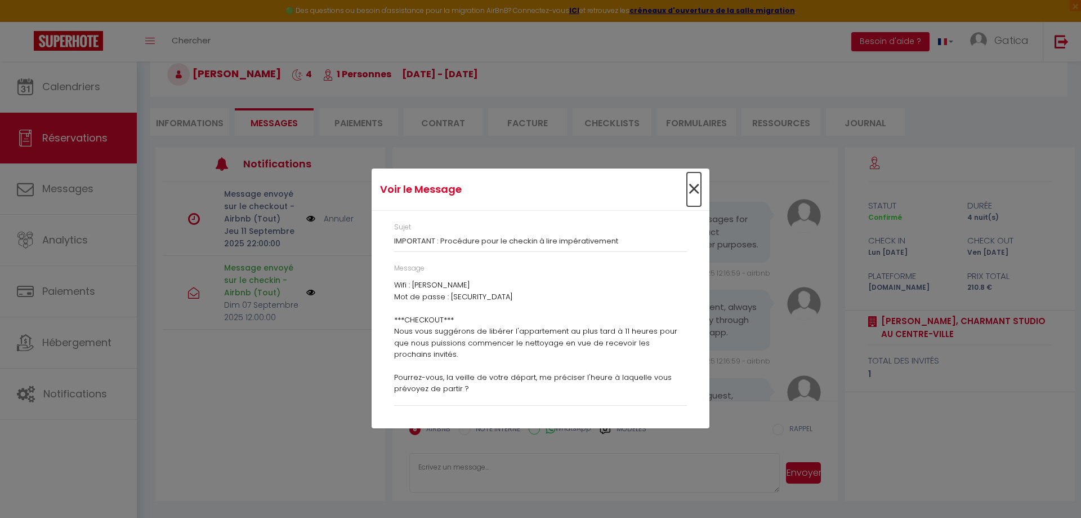
click at [693, 191] on span "×" at bounding box center [694, 189] width 14 height 34
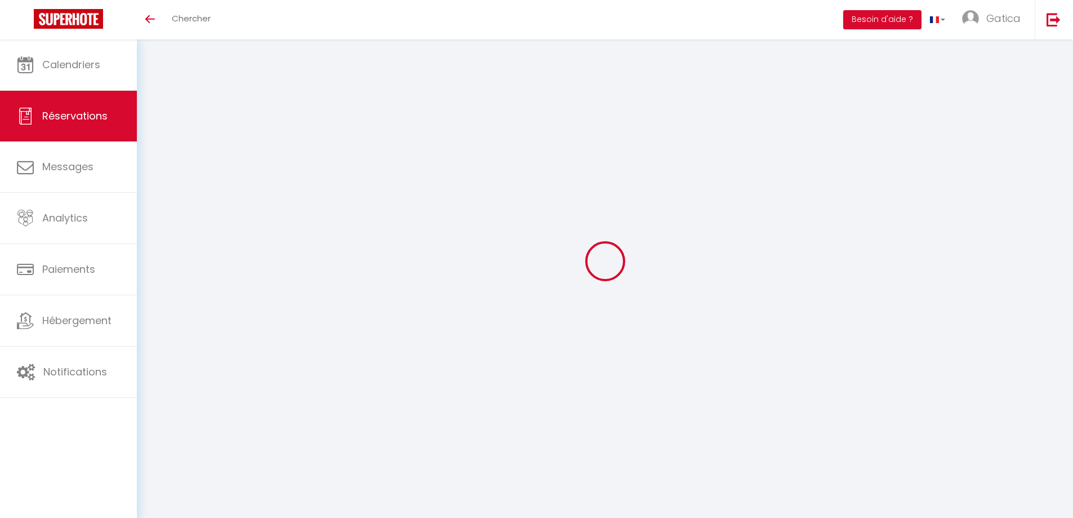
select select
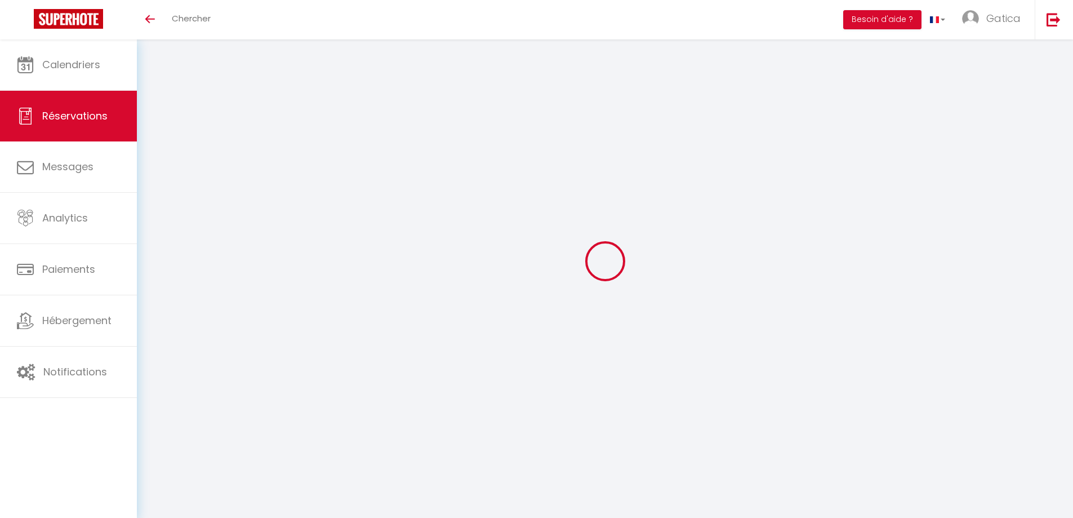
select select
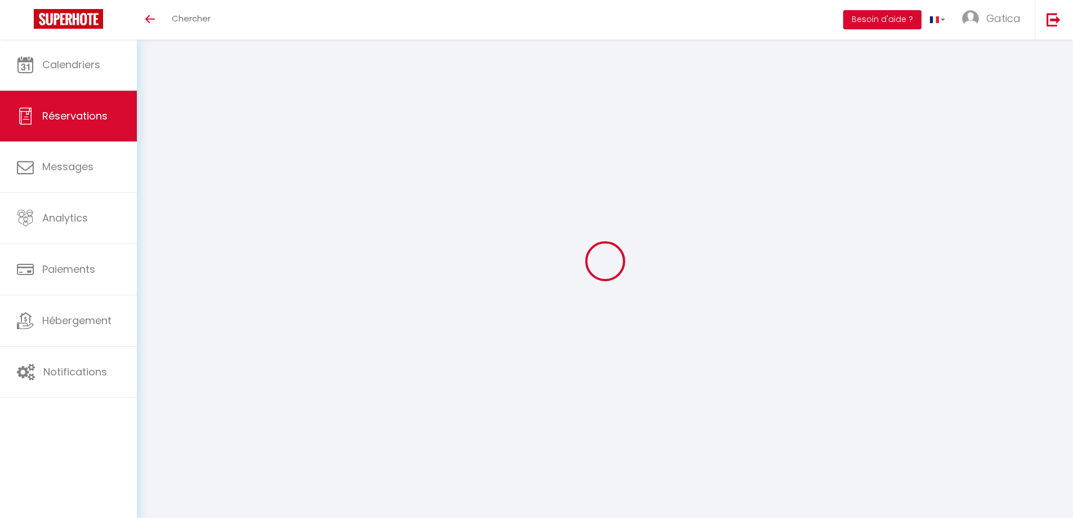
checkbox input "false"
select select
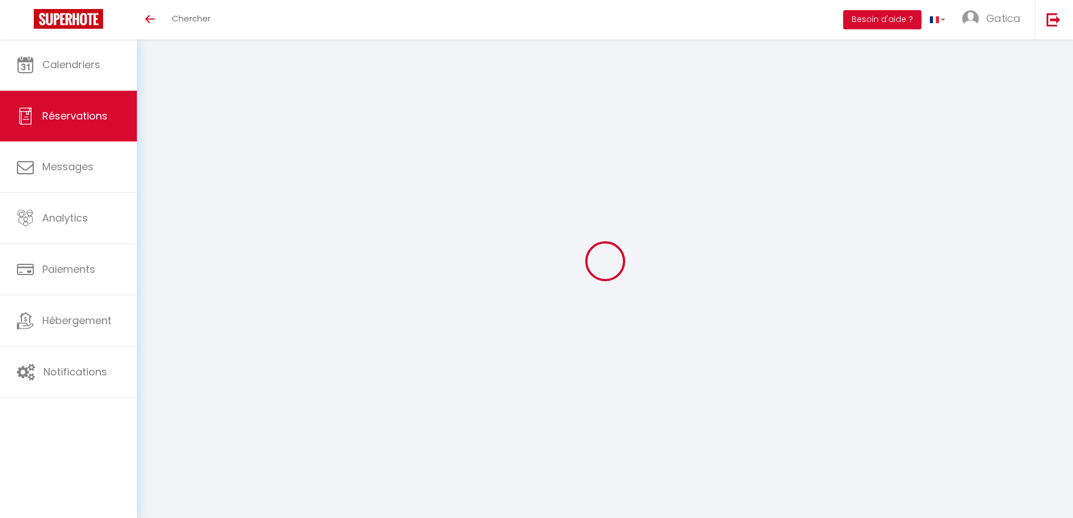
select select
checkbox input "false"
select select
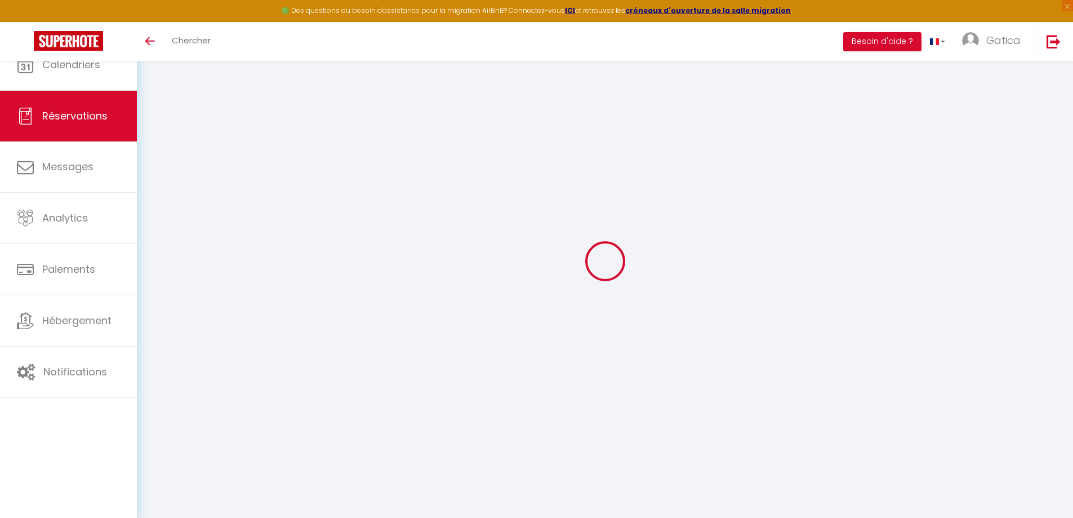
type input "Jean-Marc"
type input "Meyer"
type input "jmeyer.273564@guest.booking.com"
type input "+33783160345"
type input "10 Rue La Cote Des Chenes 70400 Courmont"
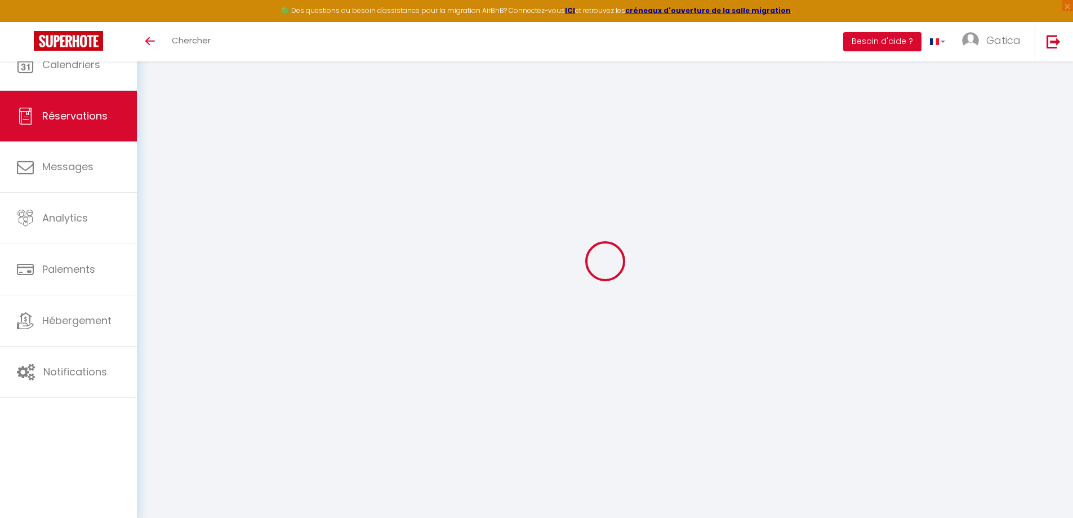
type input "Courmont"
select select "FR"
type input "44.88"
type input "3.87"
select select "75588"
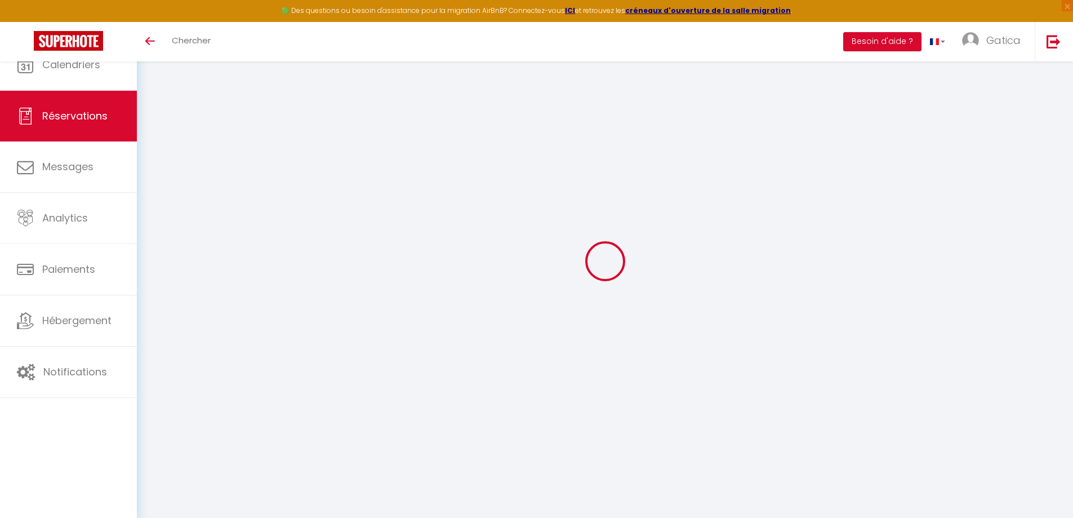
select select "1"
select select
type input "1"
select select "12"
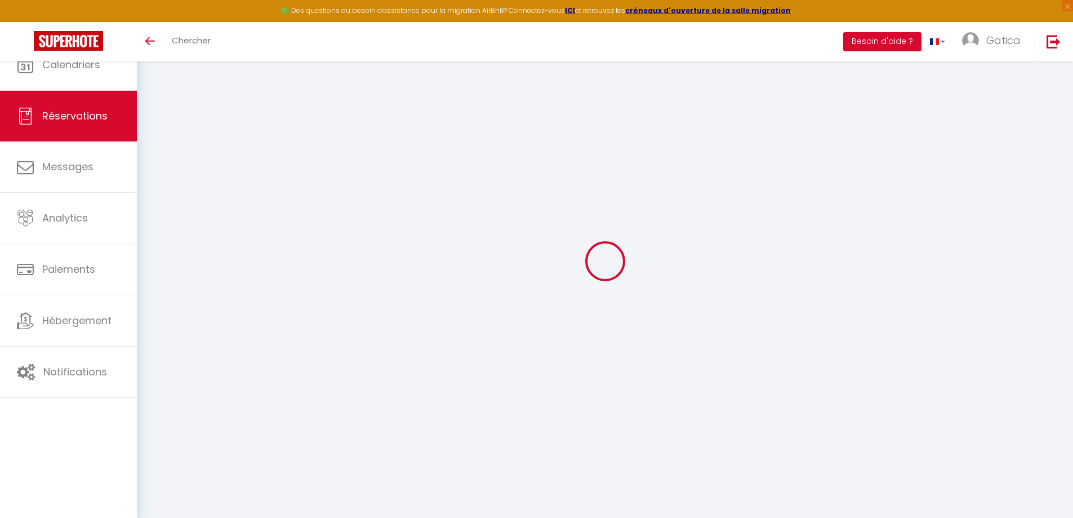
select select "15"
type input "222"
checkbox input "false"
type input "0"
select select "2"
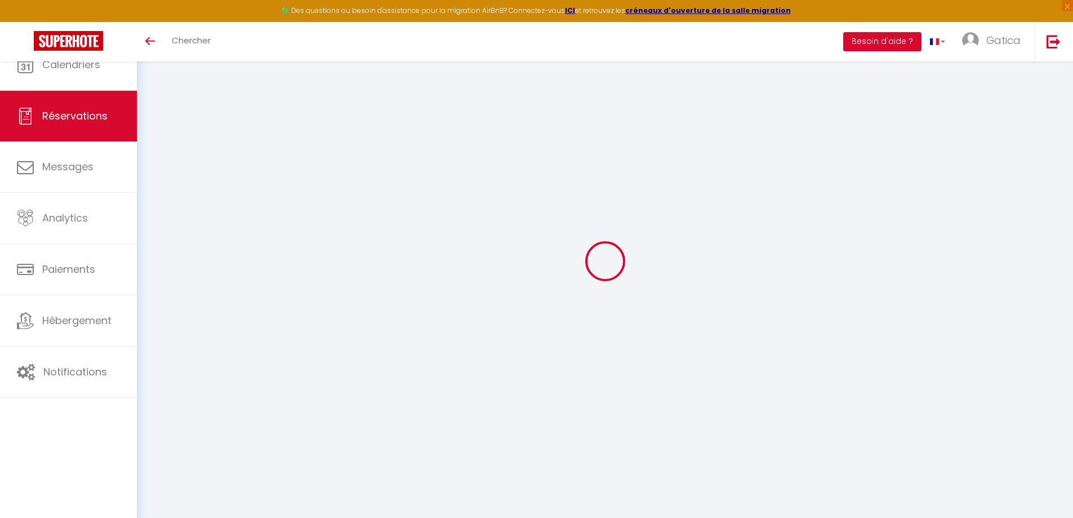
type input "0"
select select
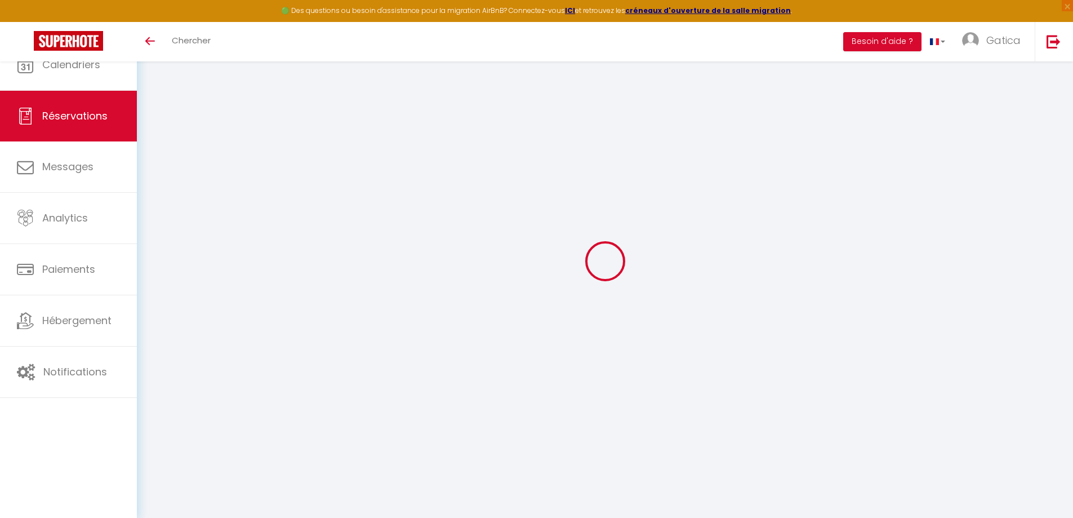
checkbox input "false"
select select
checkbox input "false"
select select
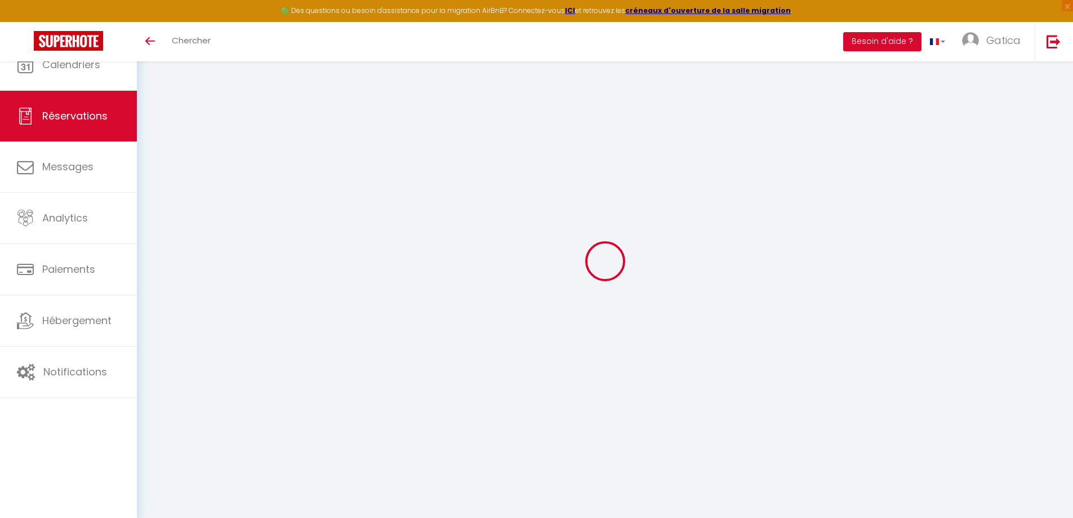
select select
checkbox input "false"
select select
checkbox input "false"
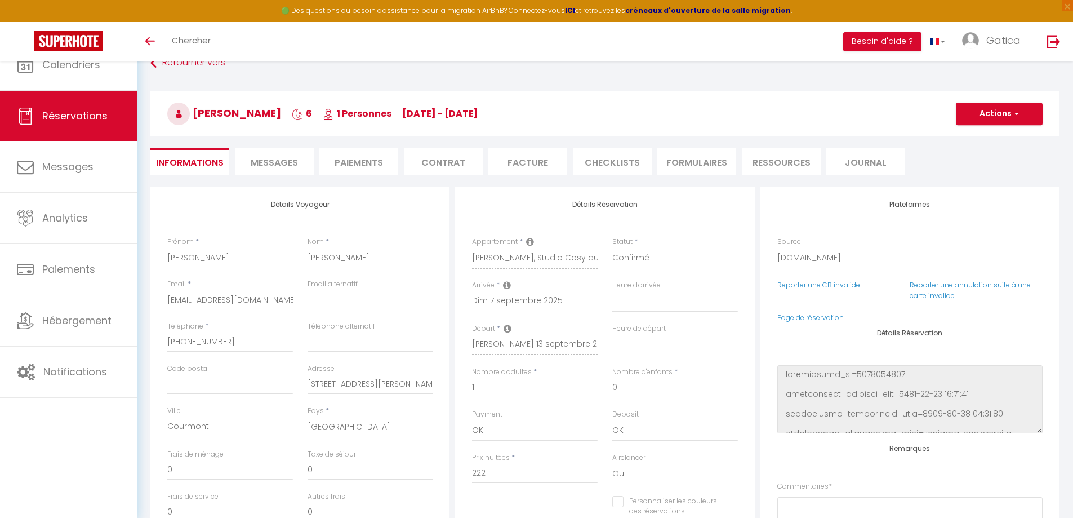
type input "42"
type input "12.21"
select select
checkbox input "false"
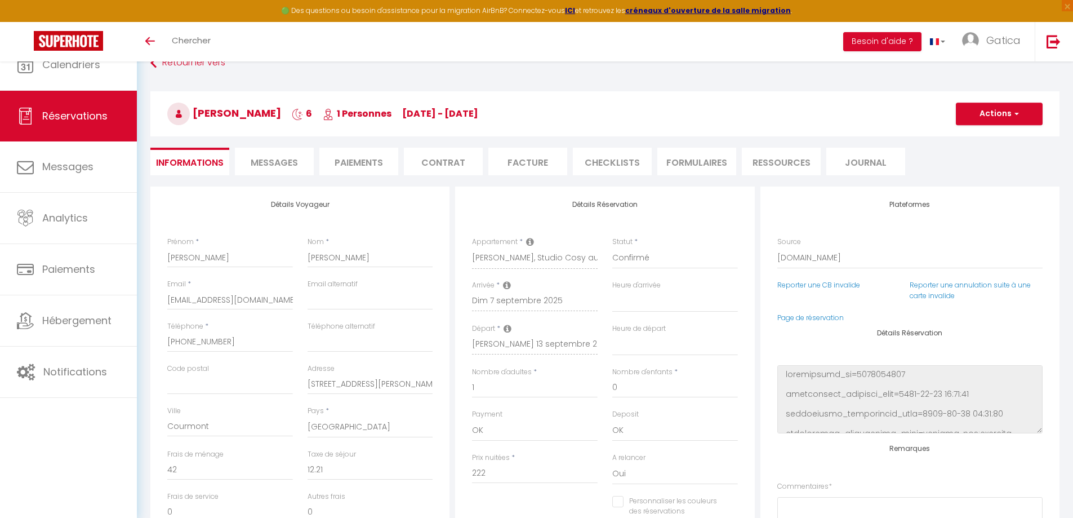
select select
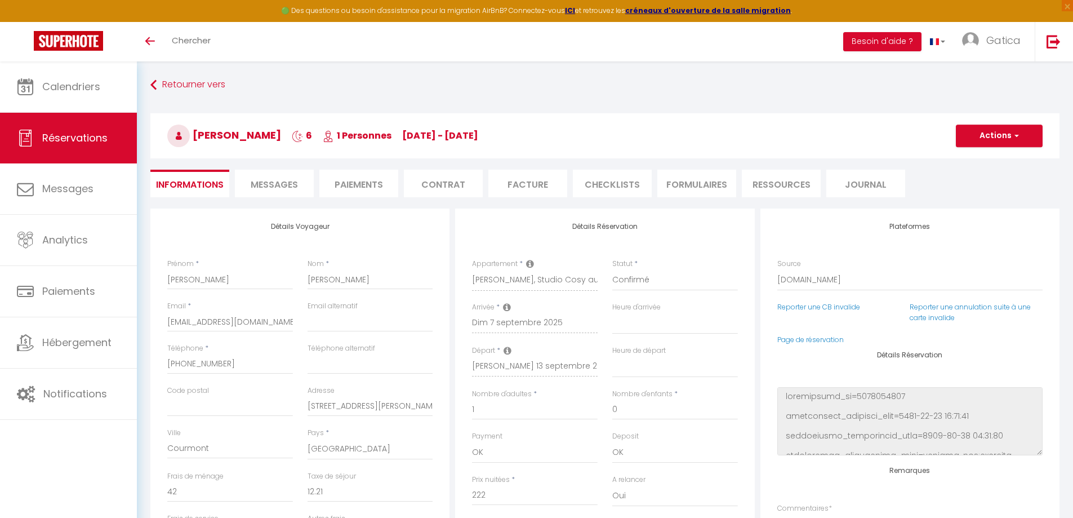
click at [288, 184] on span "Messages" at bounding box center [274, 184] width 47 height 13
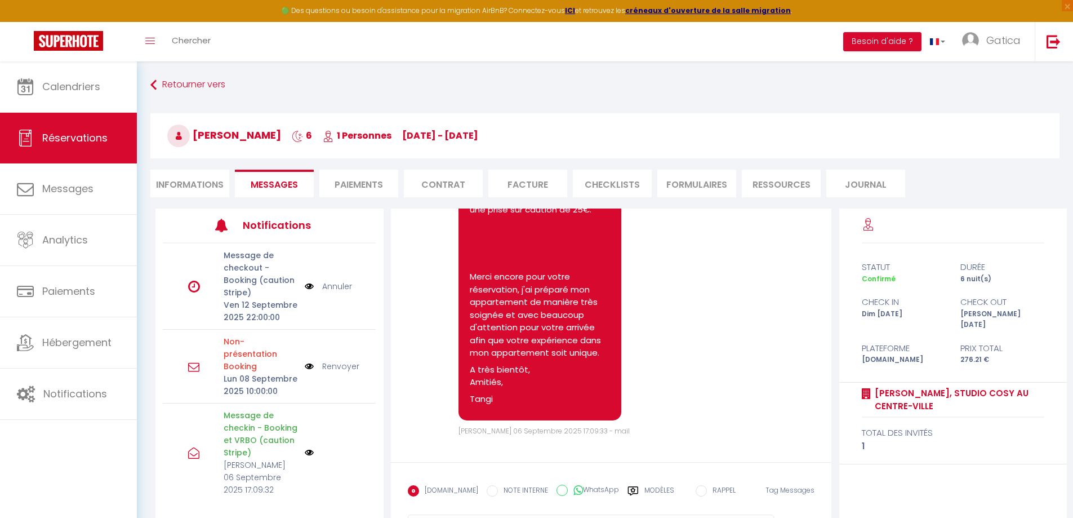
scroll to position [1917, 0]
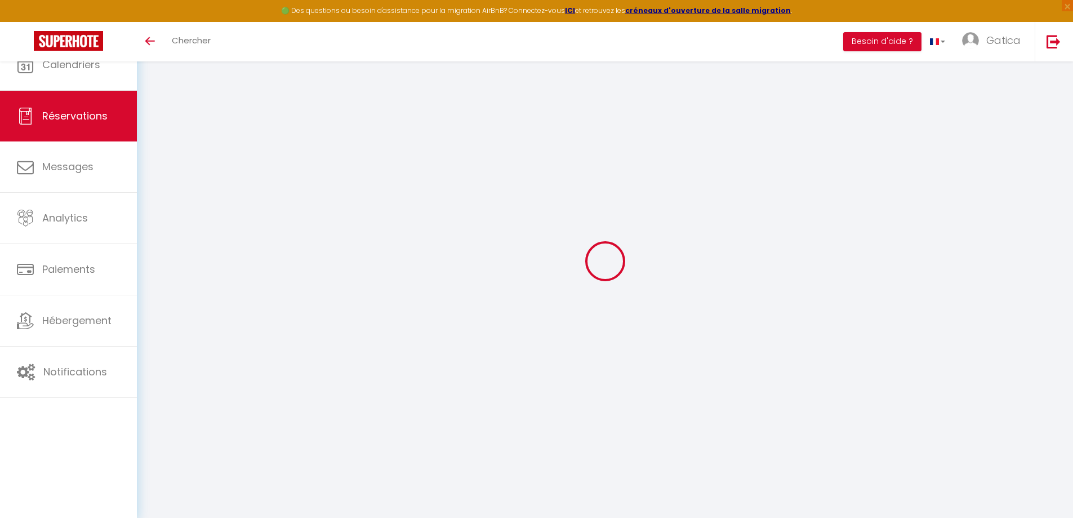
select select
checkbox input "false"
select select
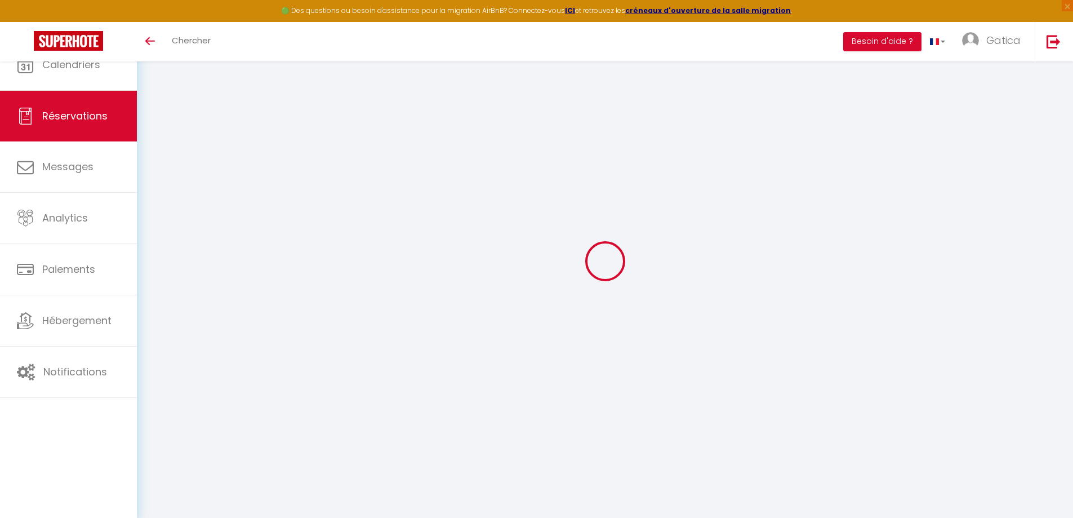
select select
checkbox input "false"
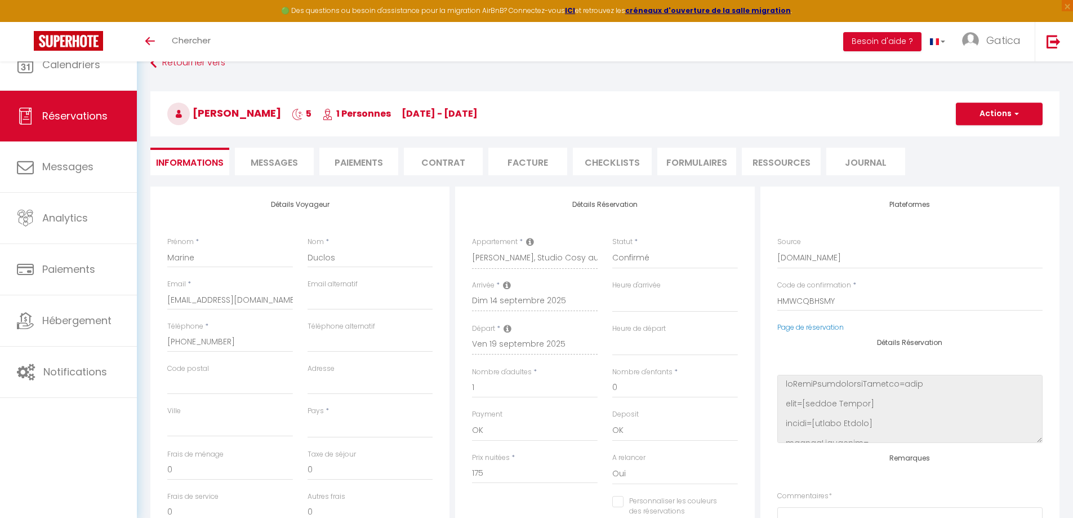
select select
type input "42"
type input "9.63"
select select
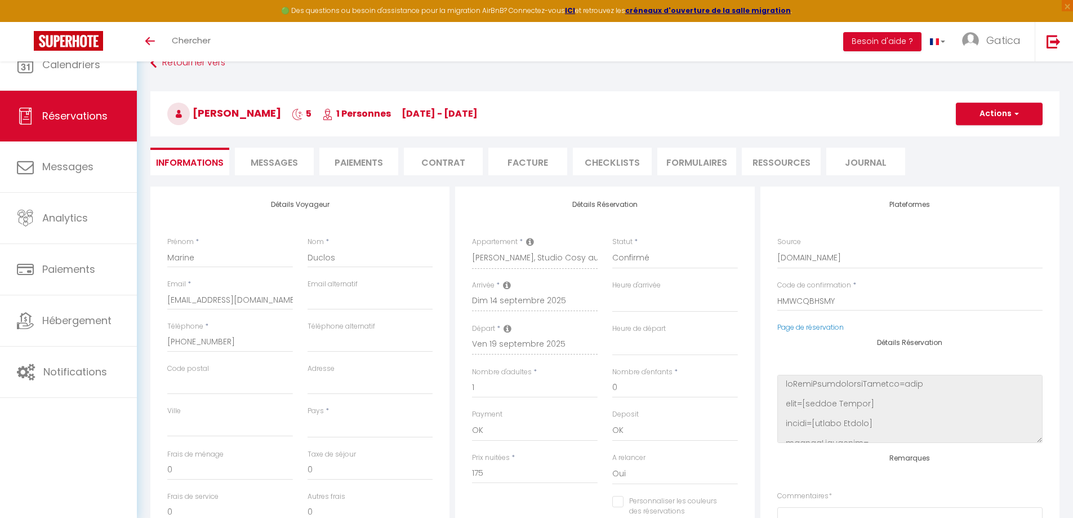
checkbox input "false"
select select
checkbox input "false"
select select
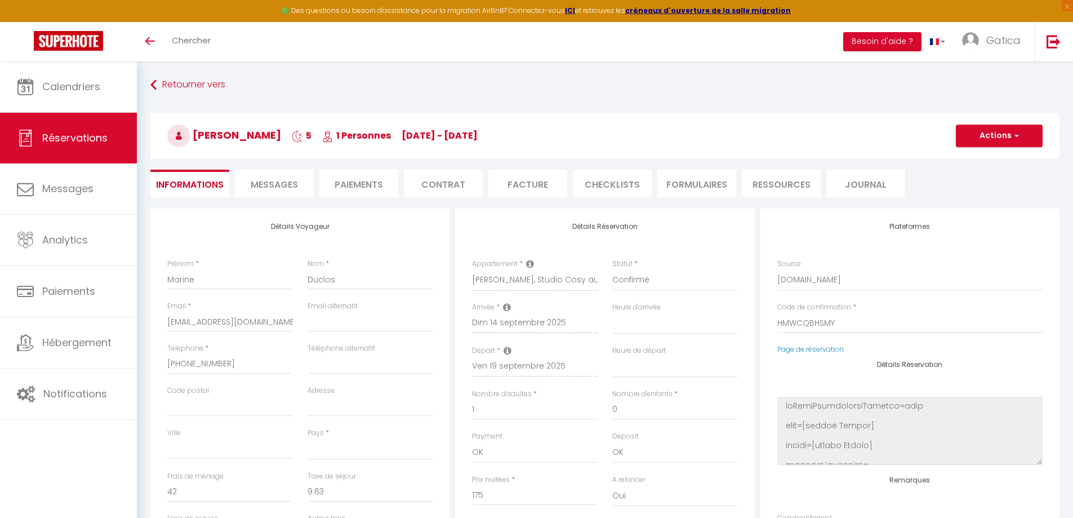
click at [286, 184] on span "Messages" at bounding box center [274, 184] width 47 height 13
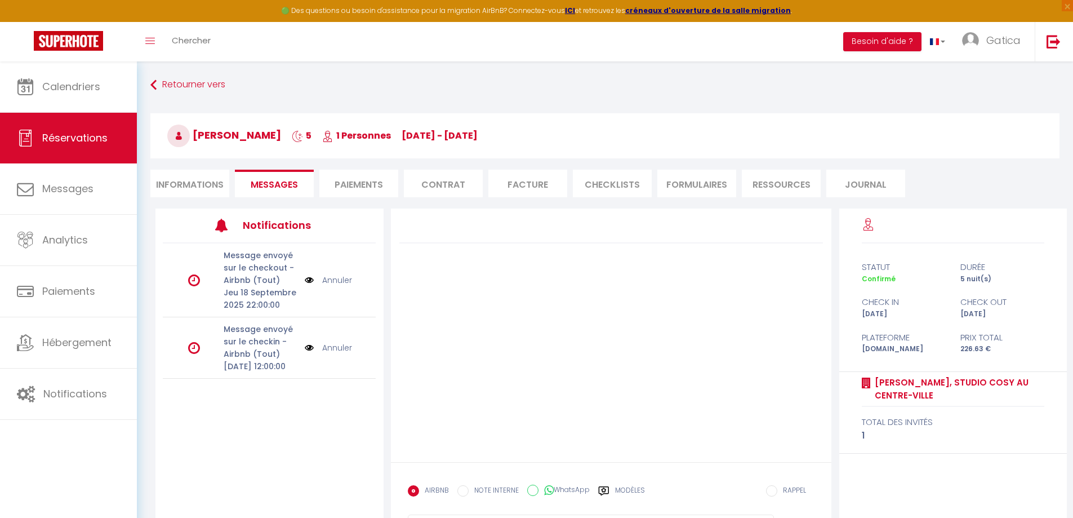
click at [310, 279] on img at bounding box center [309, 280] width 9 height 12
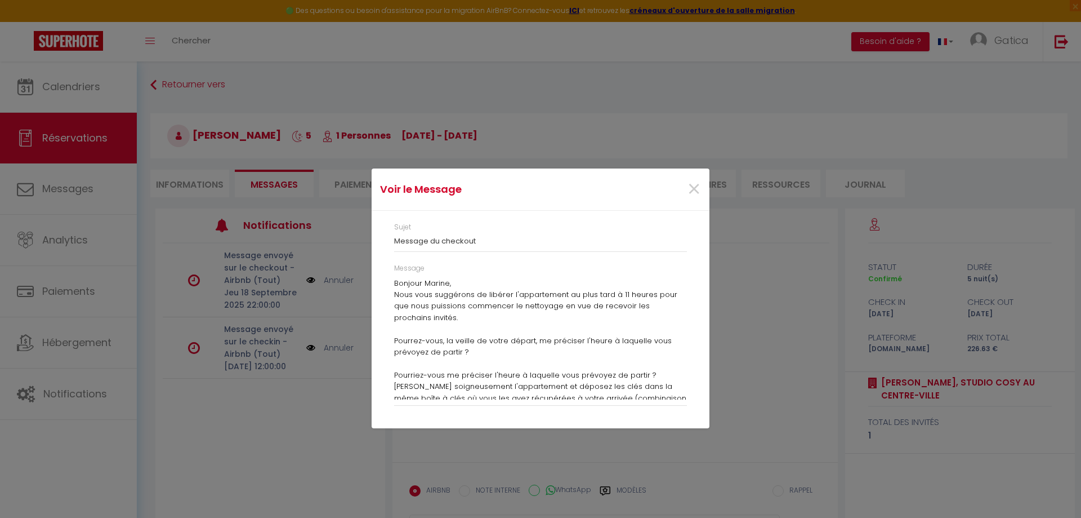
click at [298, 395] on div "Voir le Message × Sujet Message du checkout Message Bonjour Marine, Nous vous s…" at bounding box center [540, 259] width 1081 height 518
click at [695, 185] on span "×" at bounding box center [694, 189] width 14 height 34
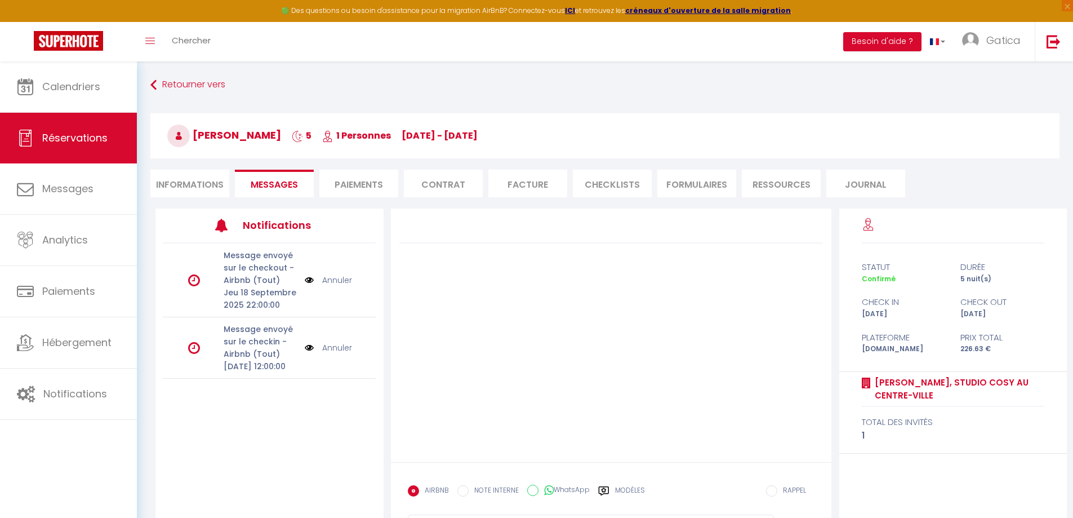
click at [309, 354] on img at bounding box center [309, 347] width 9 height 12
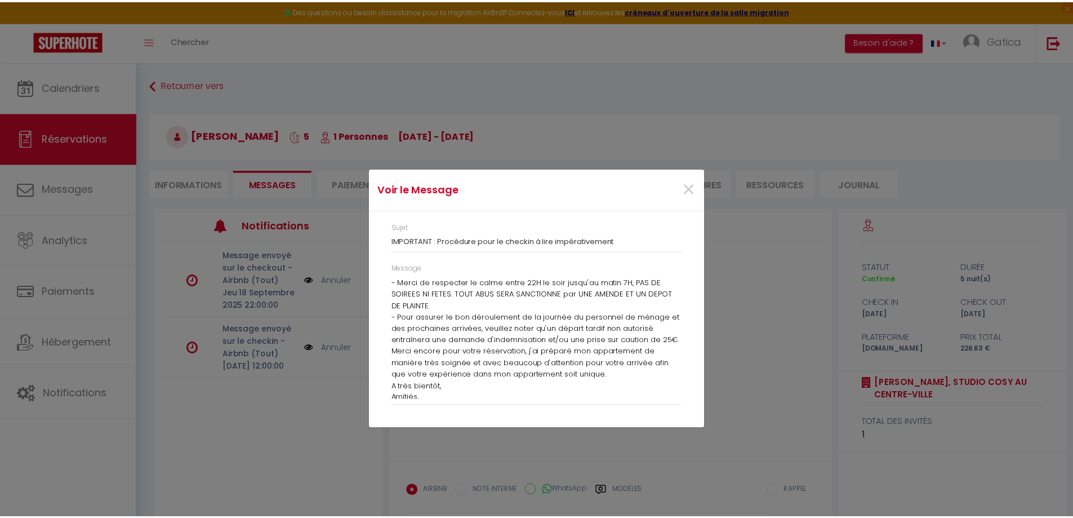
scroll to position [637, 0]
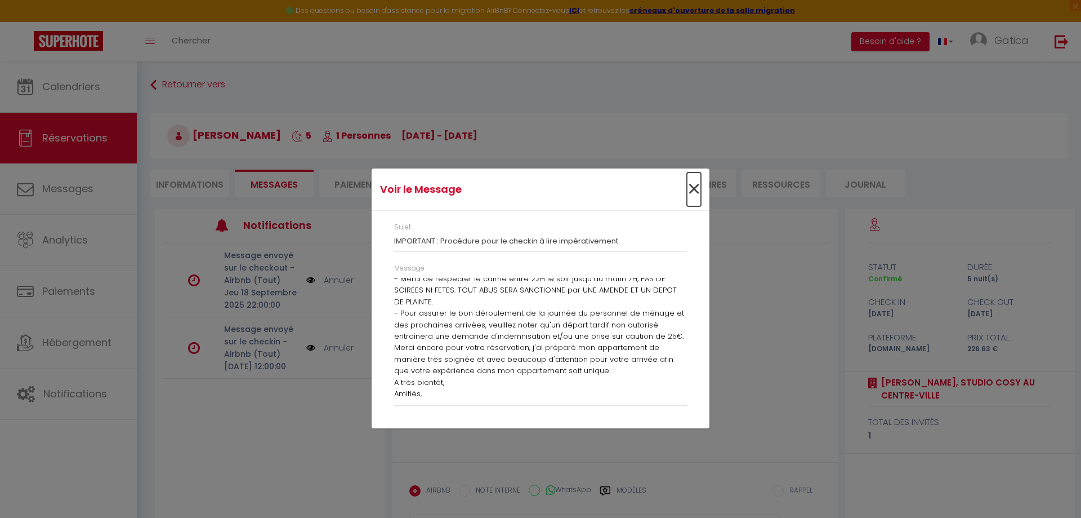
click at [692, 189] on span "×" at bounding box center [694, 189] width 14 height 34
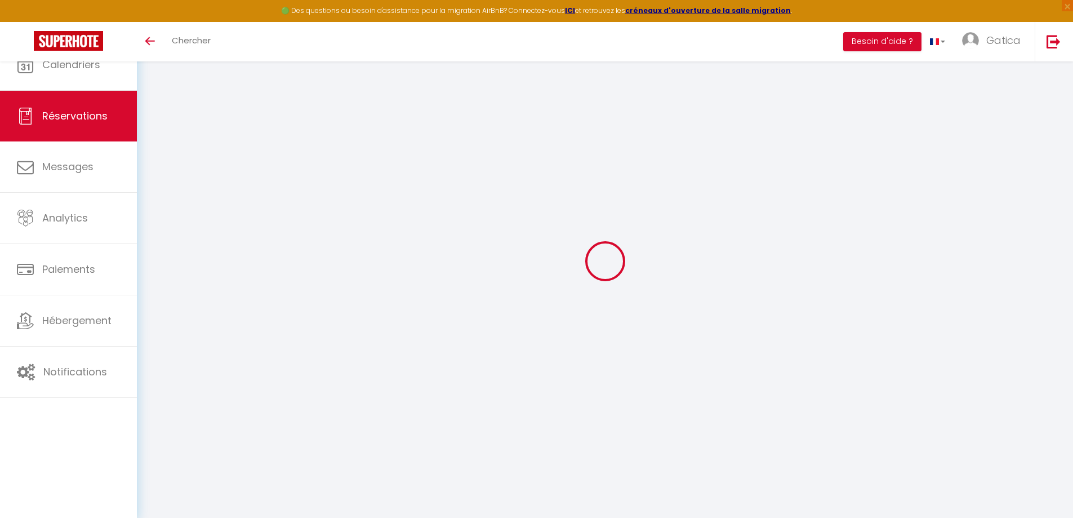
select select
checkbox input "false"
select select
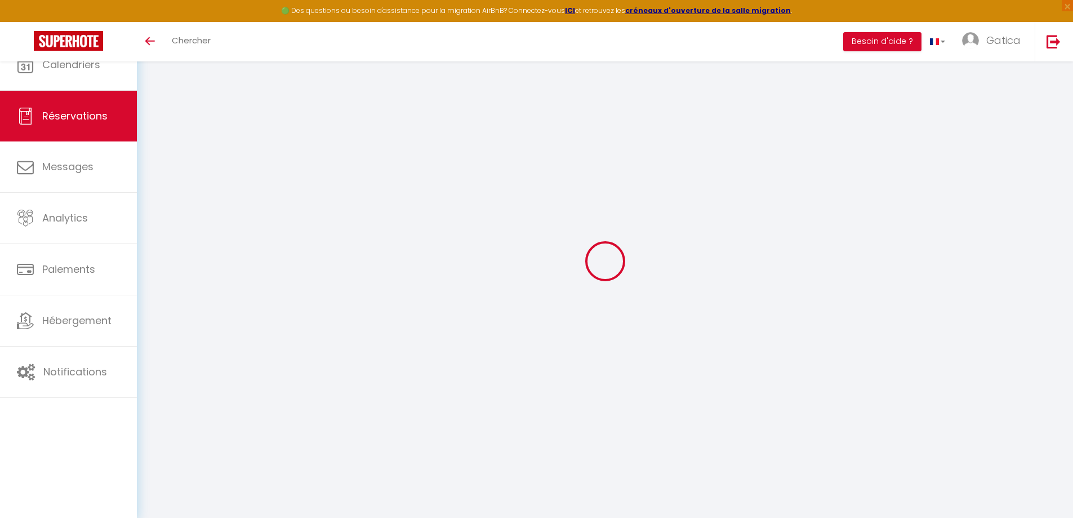
select select
checkbox input "false"
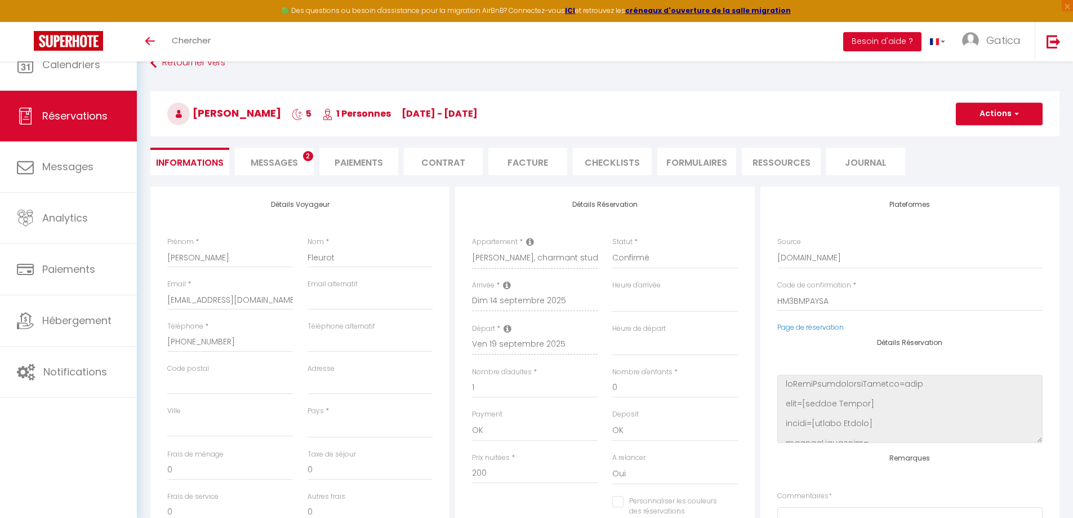
select select
type input "42"
type input "11"
select select
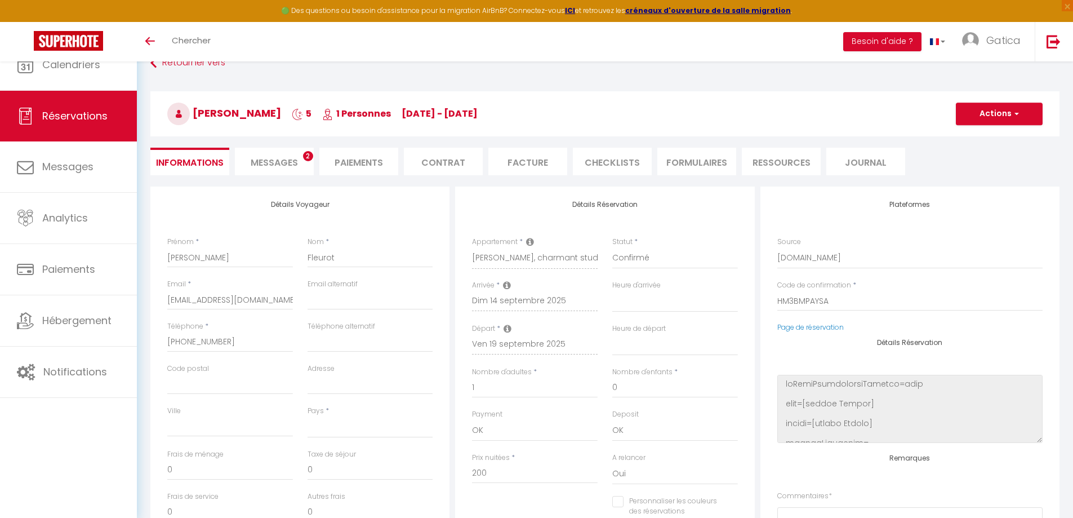
checkbox input "false"
select select
checkbox input "false"
select select
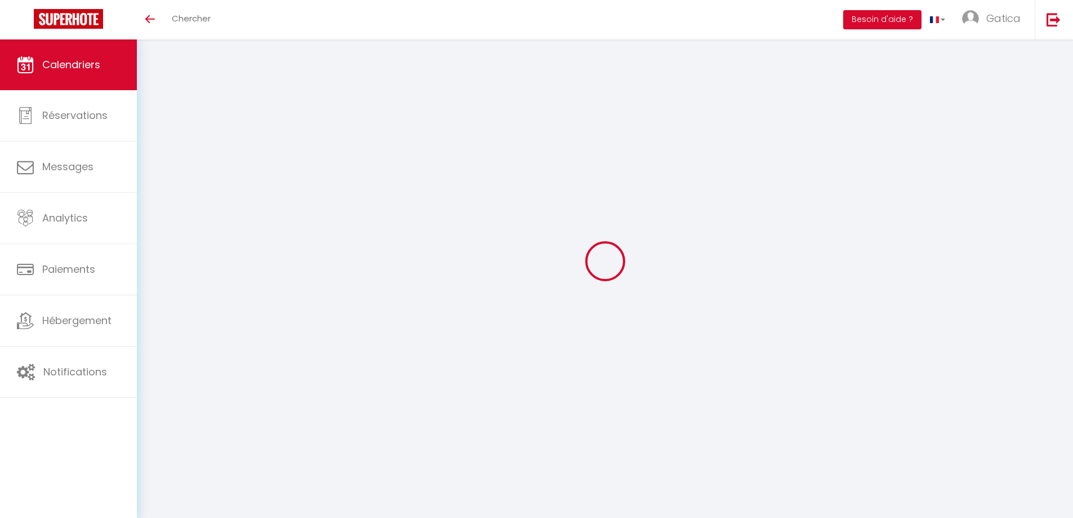
select select
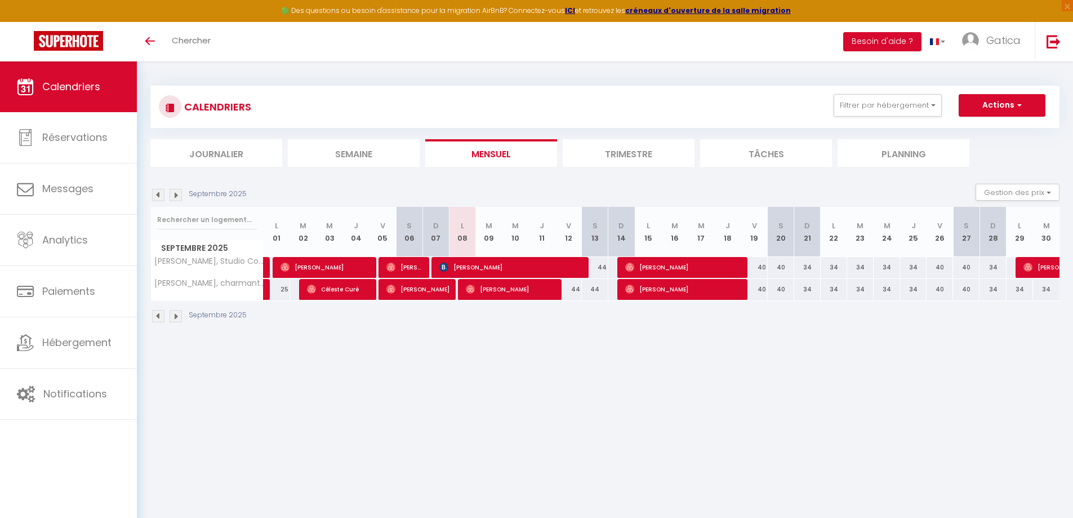
select select
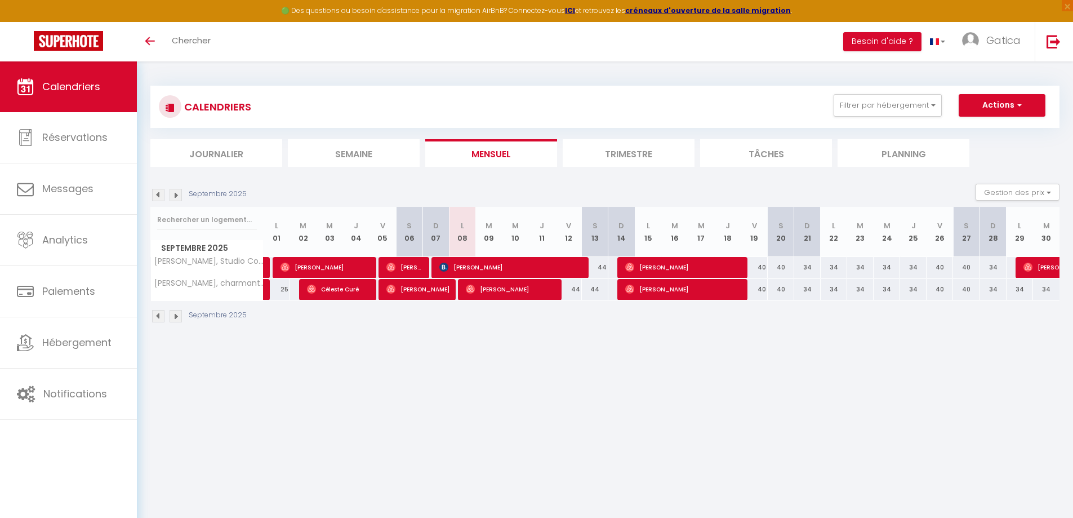
select select
click at [476, 262] on span "[PERSON_NAME]" at bounding box center [509, 266] width 141 height 21
select select "OK"
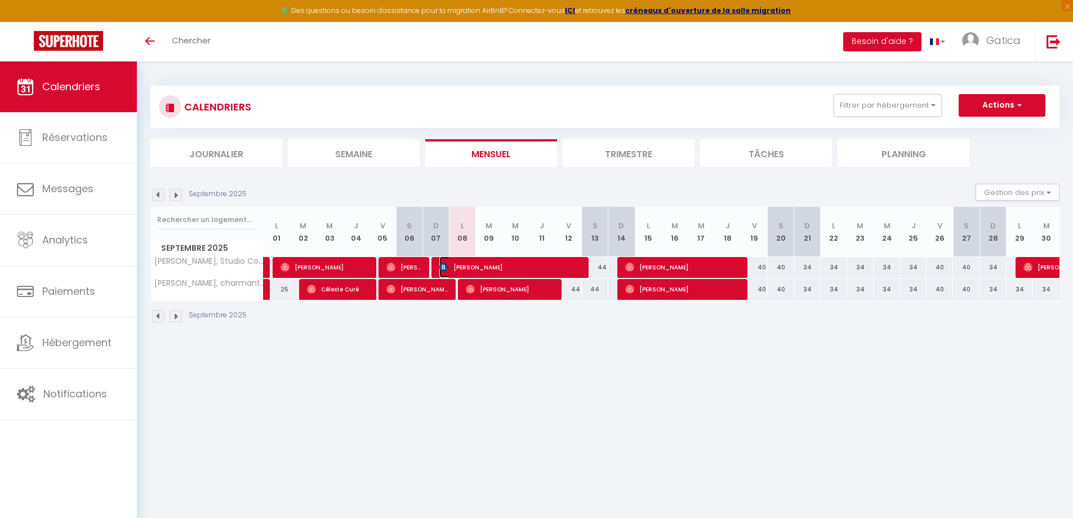
select select "0"
select select "1"
select select
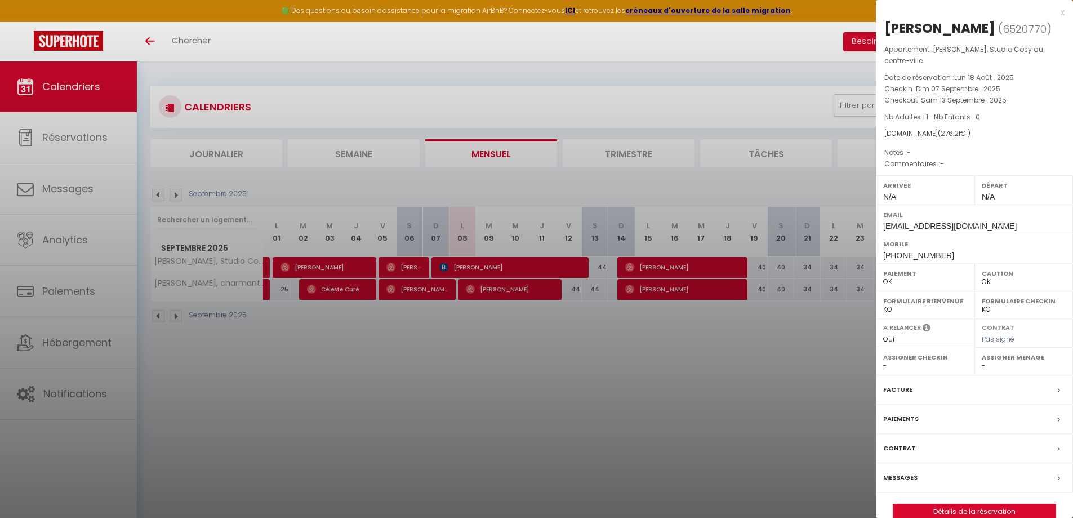
click at [679, 267] on div at bounding box center [536, 259] width 1073 height 518
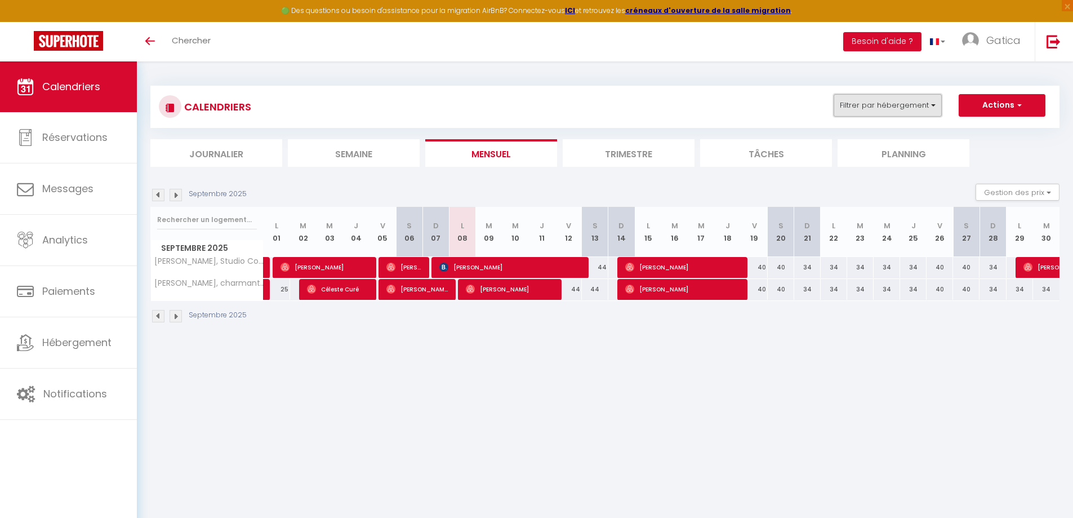
click at [880, 99] on button "Filtrer par hébergement" at bounding box center [887, 105] width 108 height 23
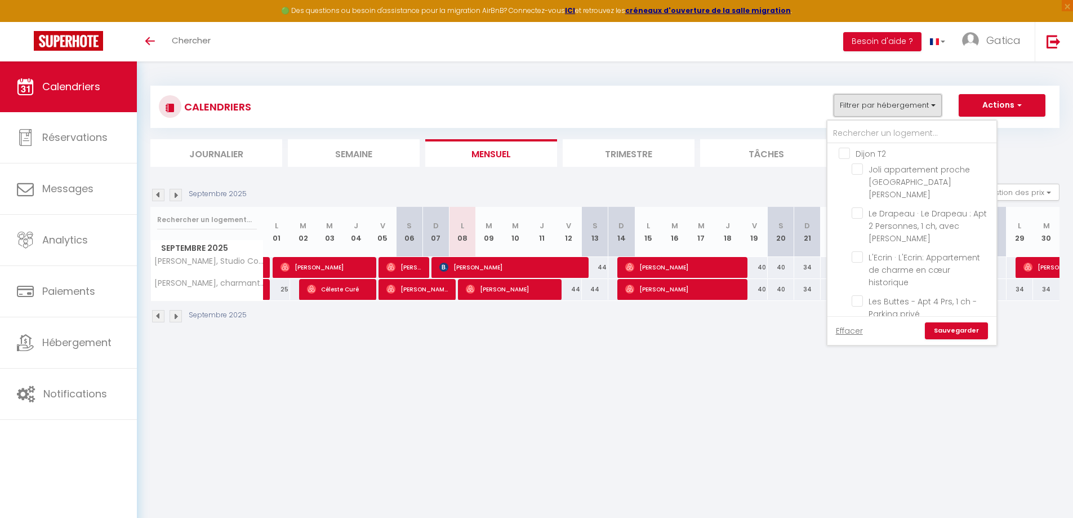
scroll to position [543, 0]
click at [854, 174] on input "Joli appartement proche [GEOGRAPHIC_DATA][PERSON_NAME]" at bounding box center [921, 169] width 141 height 11
checkbox input "true"
checkbox input "false"
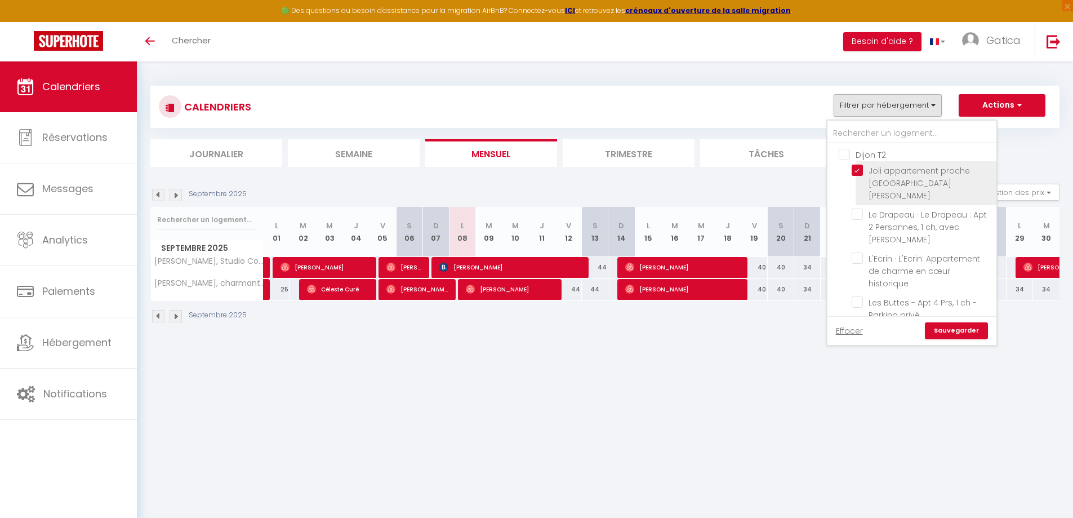
checkbox input "false"
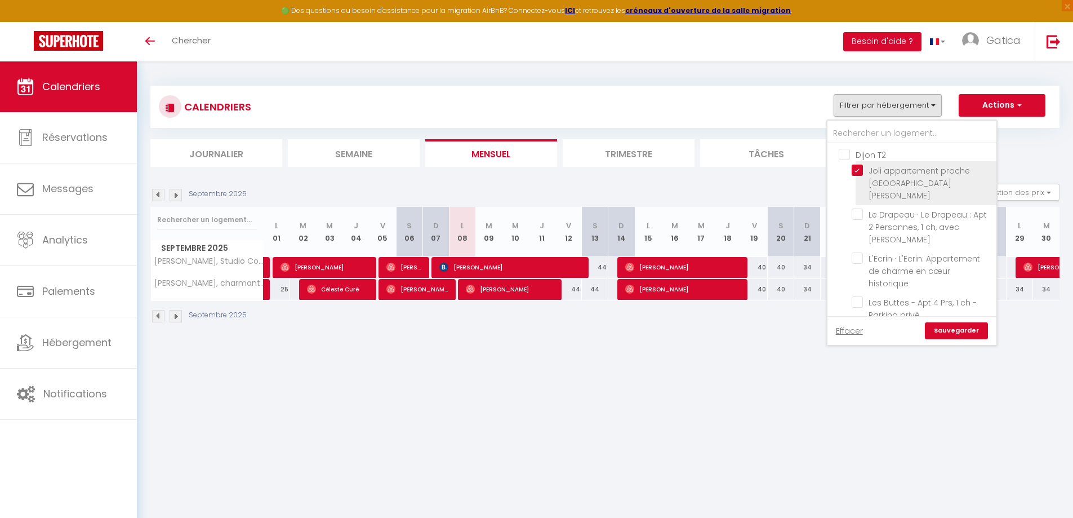
checkbox input "false"
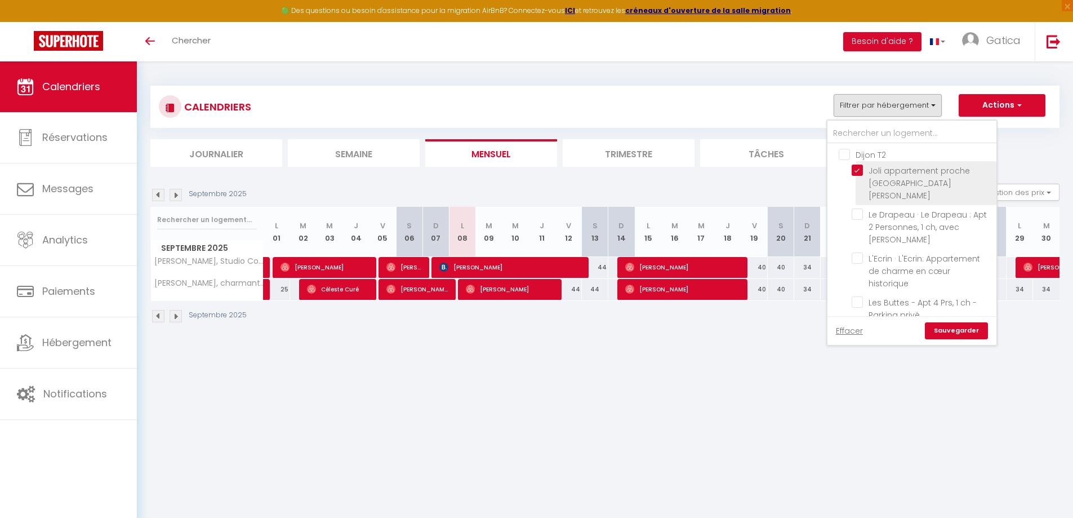
checkbox input "false"
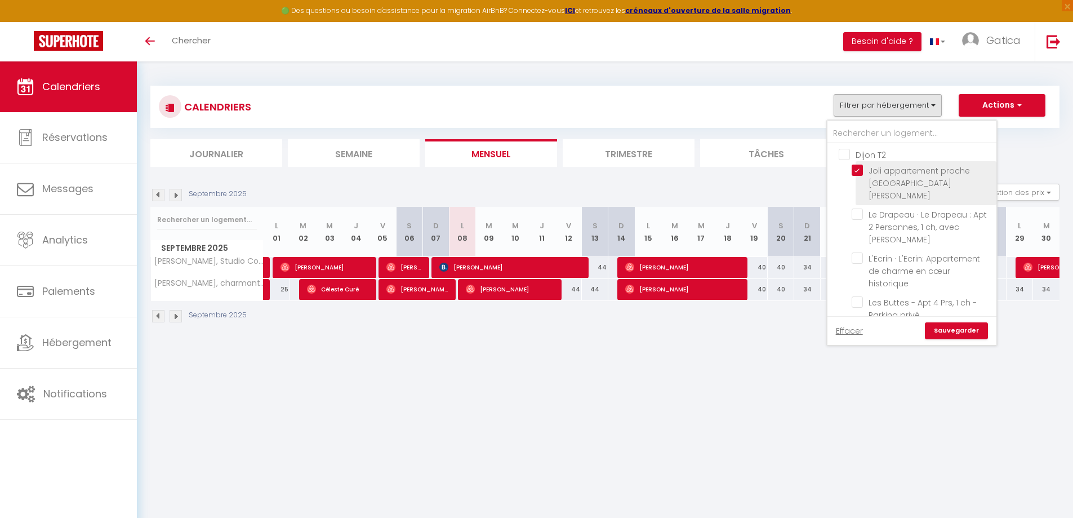
checkbox input "false"
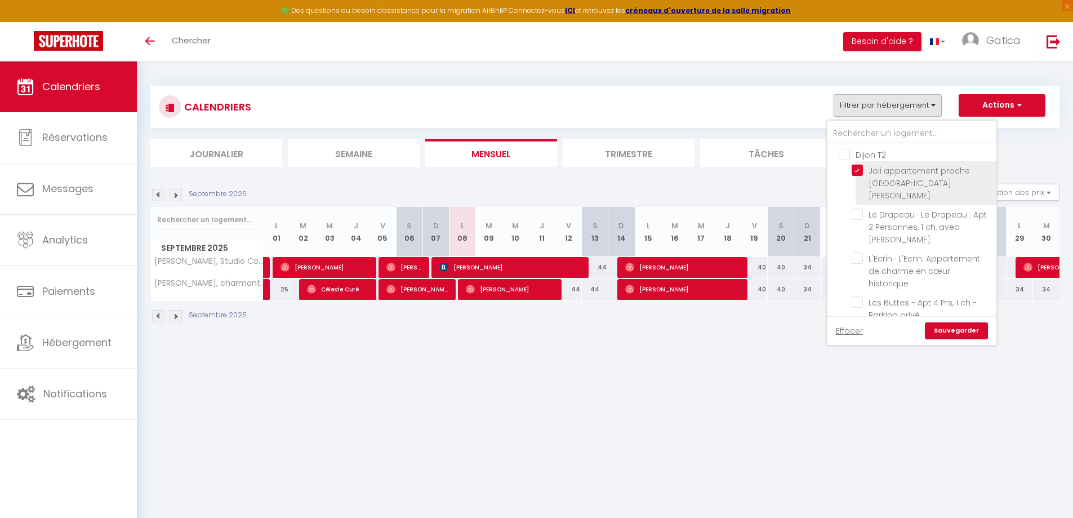
checkbox input "false"
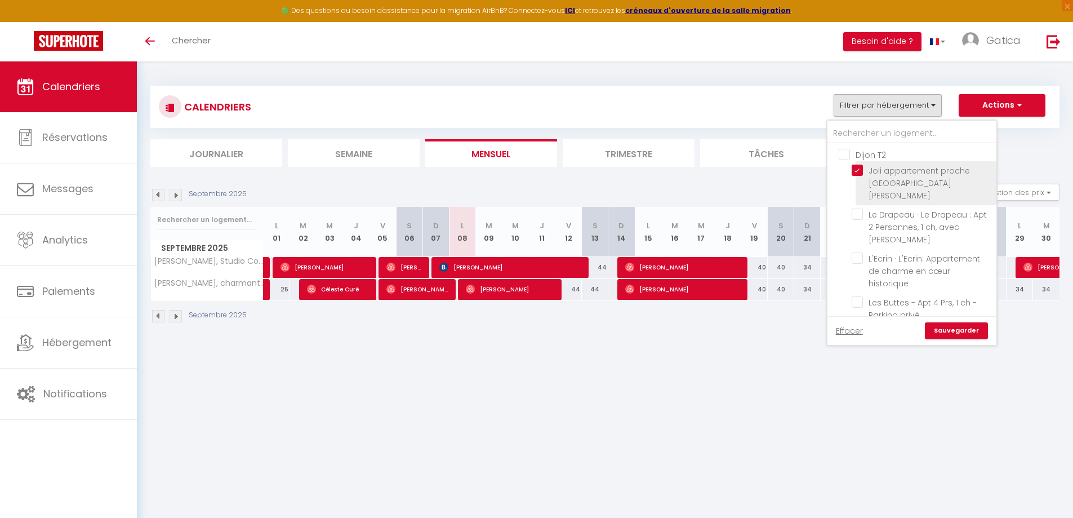
checkbox input "false"
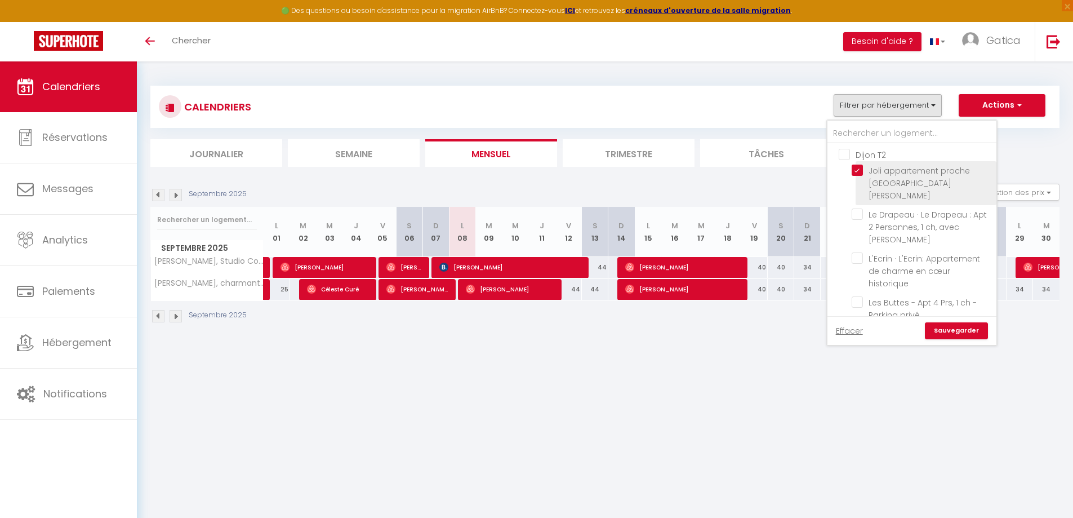
checkbox input "false"
click at [955, 331] on link "Sauvegarder" at bounding box center [956, 330] width 63 height 17
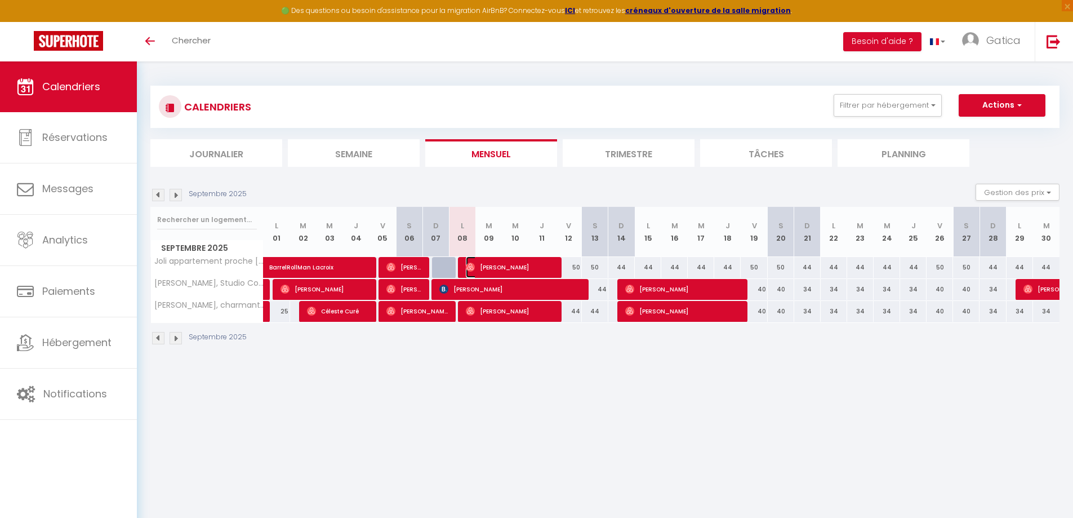
click at [503, 261] on span "[PERSON_NAME]" at bounding box center [510, 266] width 88 height 21
select select "OK"
select select "0"
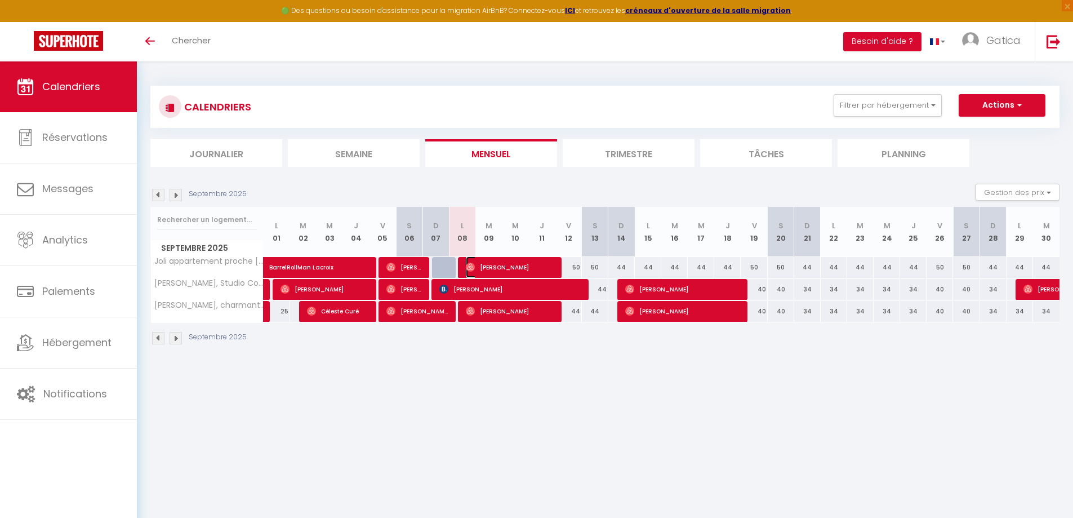
select select "1"
select select
